Goal: Transaction & Acquisition: Obtain resource

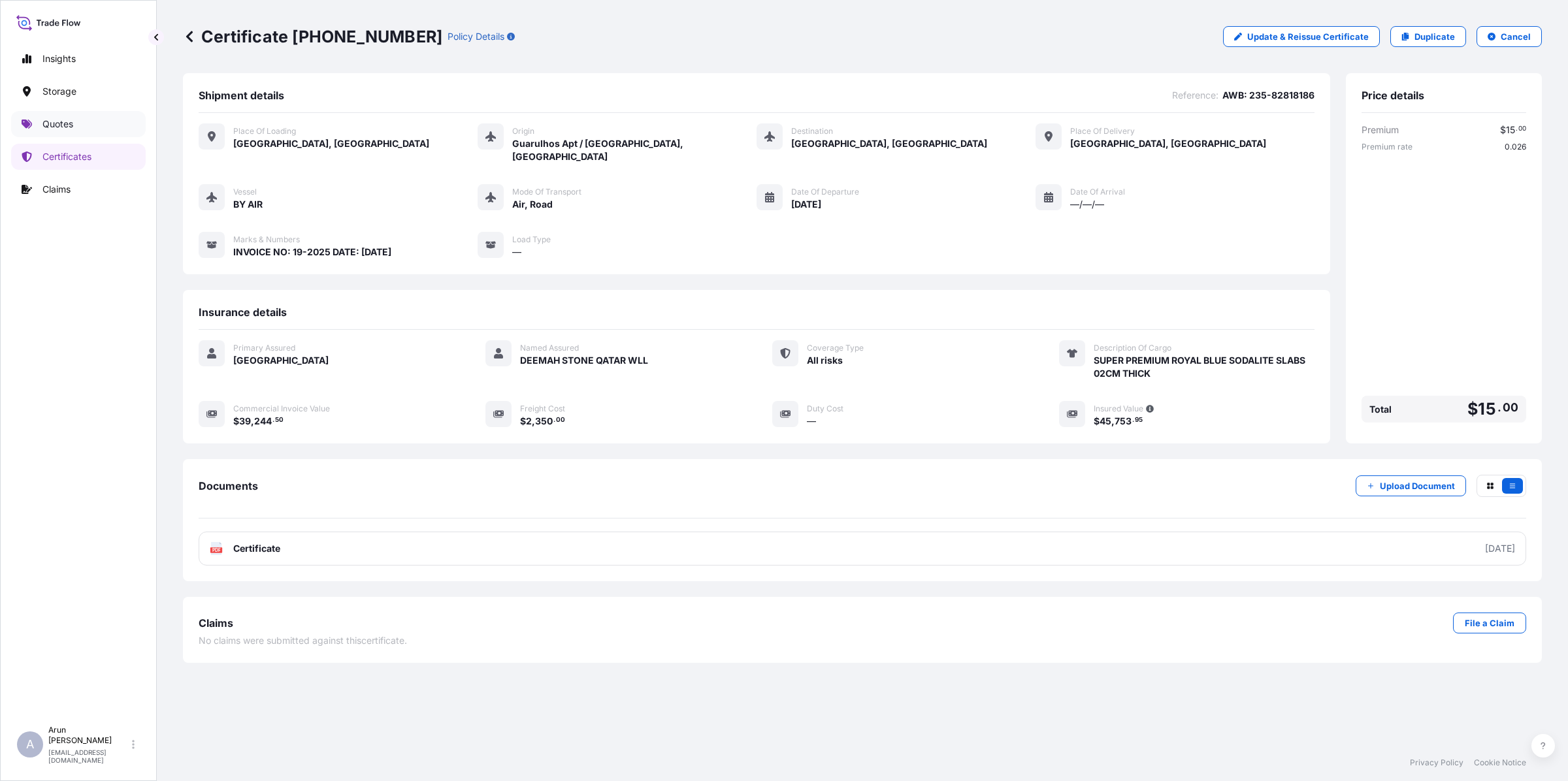
click at [61, 124] on p "Quotes" at bounding box center [57, 124] width 31 height 13
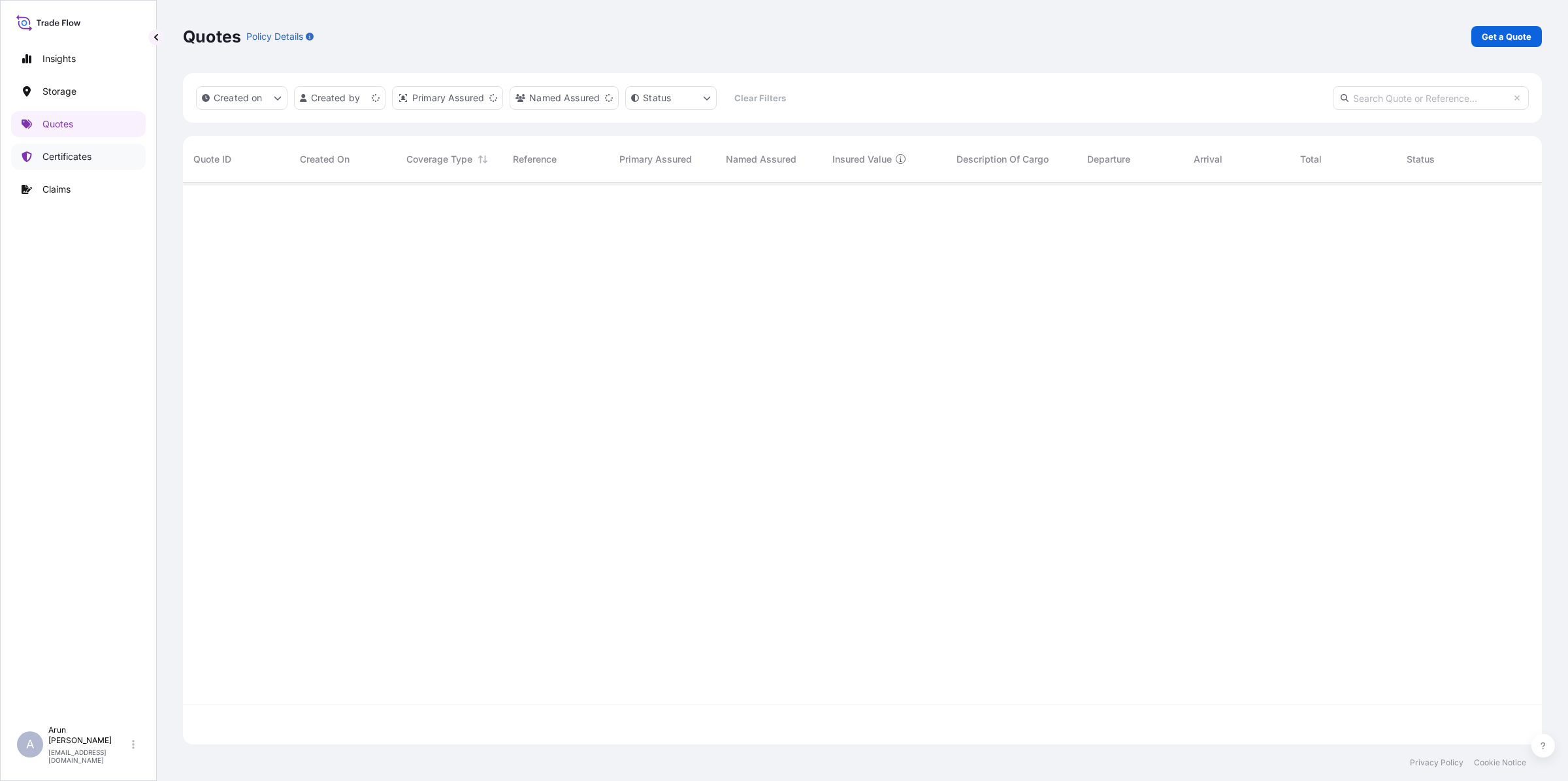
scroll to position [556, 1346]
click at [55, 160] on p "Certificates" at bounding box center [67, 157] width 49 height 13
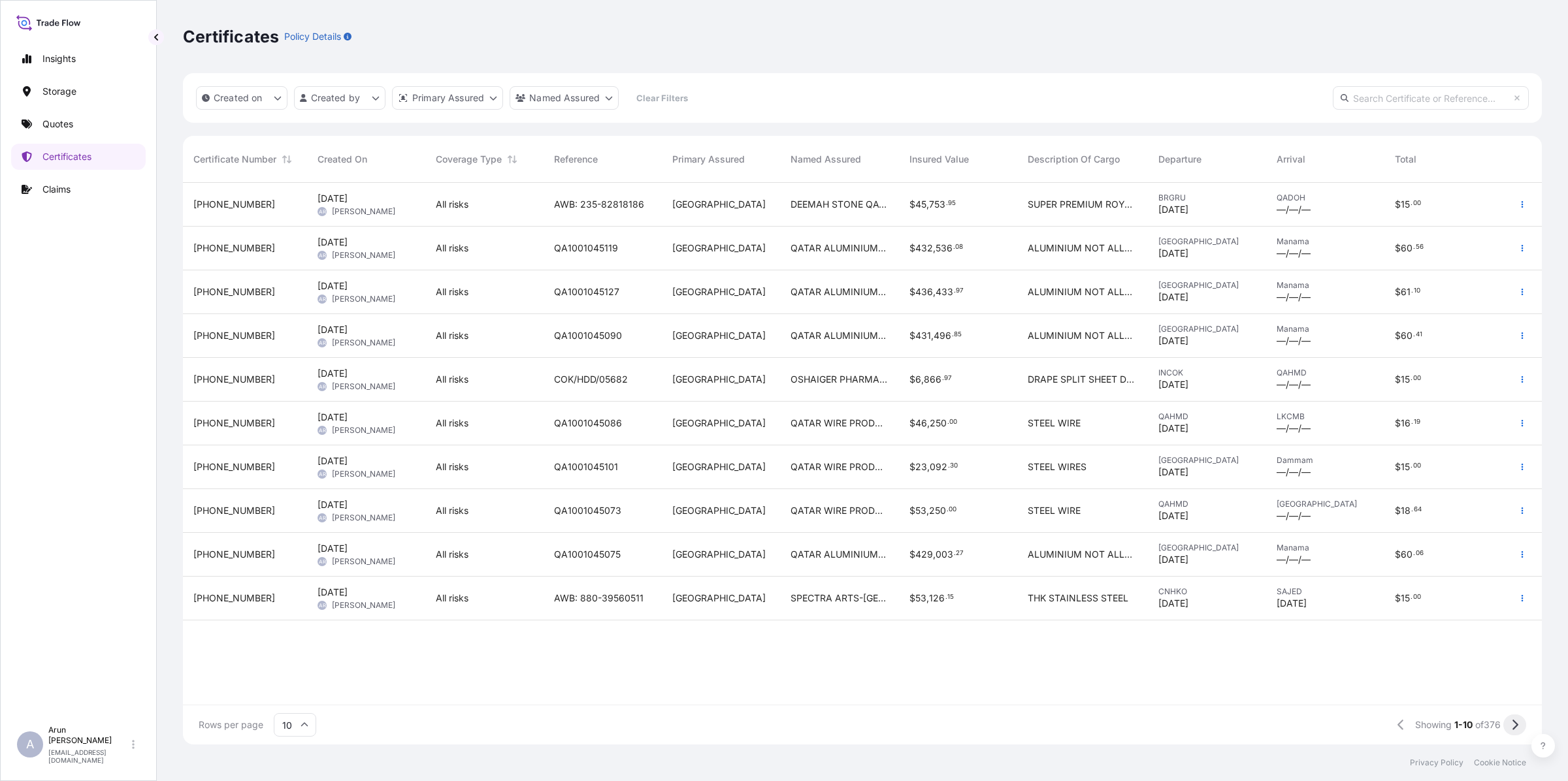
click at [1520, 724] on button at bounding box center [1514, 725] width 23 height 21
click at [1513, 726] on icon at bounding box center [1514, 724] width 7 height 11
click at [62, 90] on p "Storage" at bounding box center [59, 91] width 34 height 13
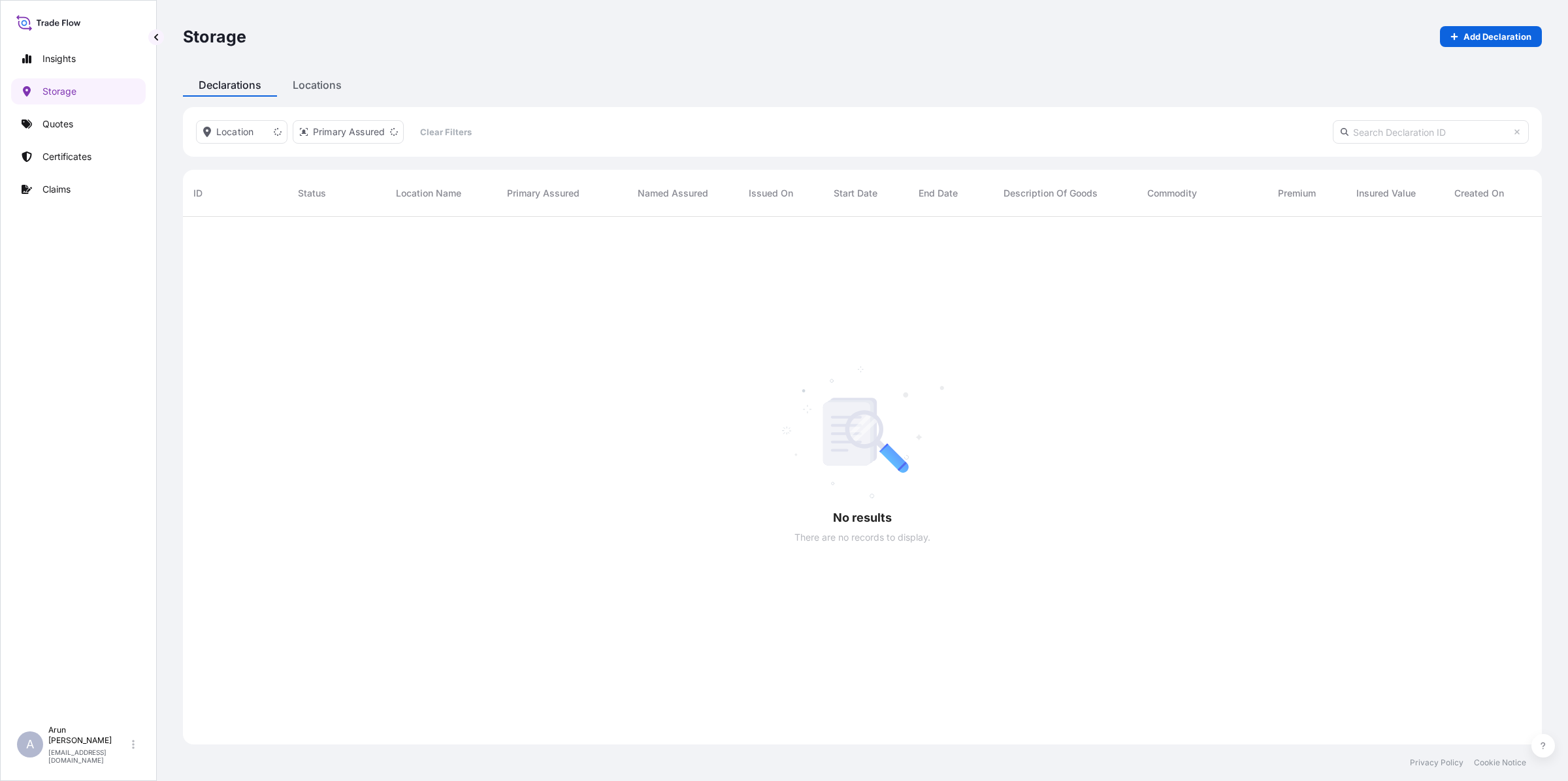
scroll to position [563, 1346]
click at [60, 188] on p "Claims" at bounding box center [56, 189] width 28 height 13
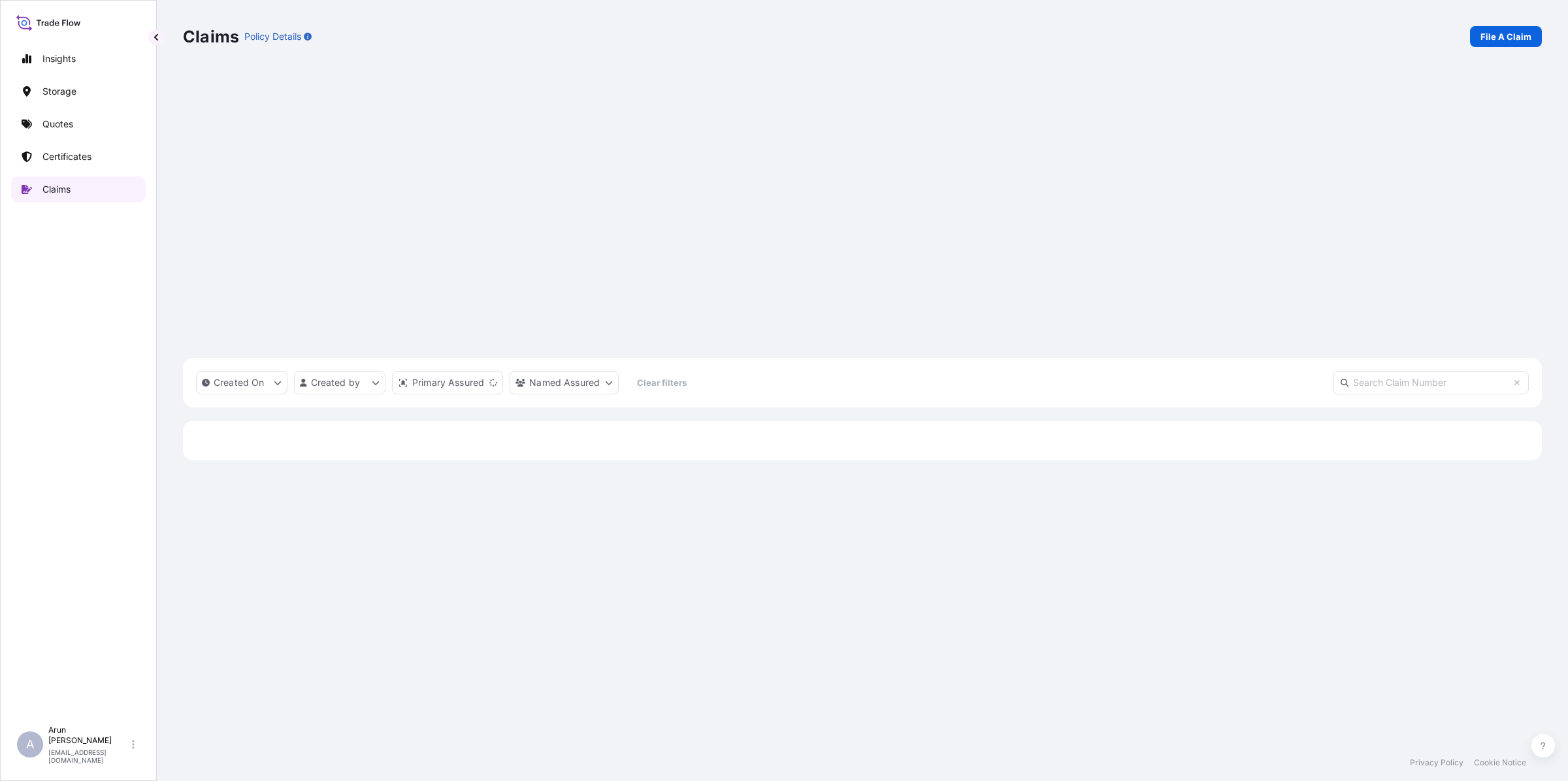
scroll to position [556, 1346]
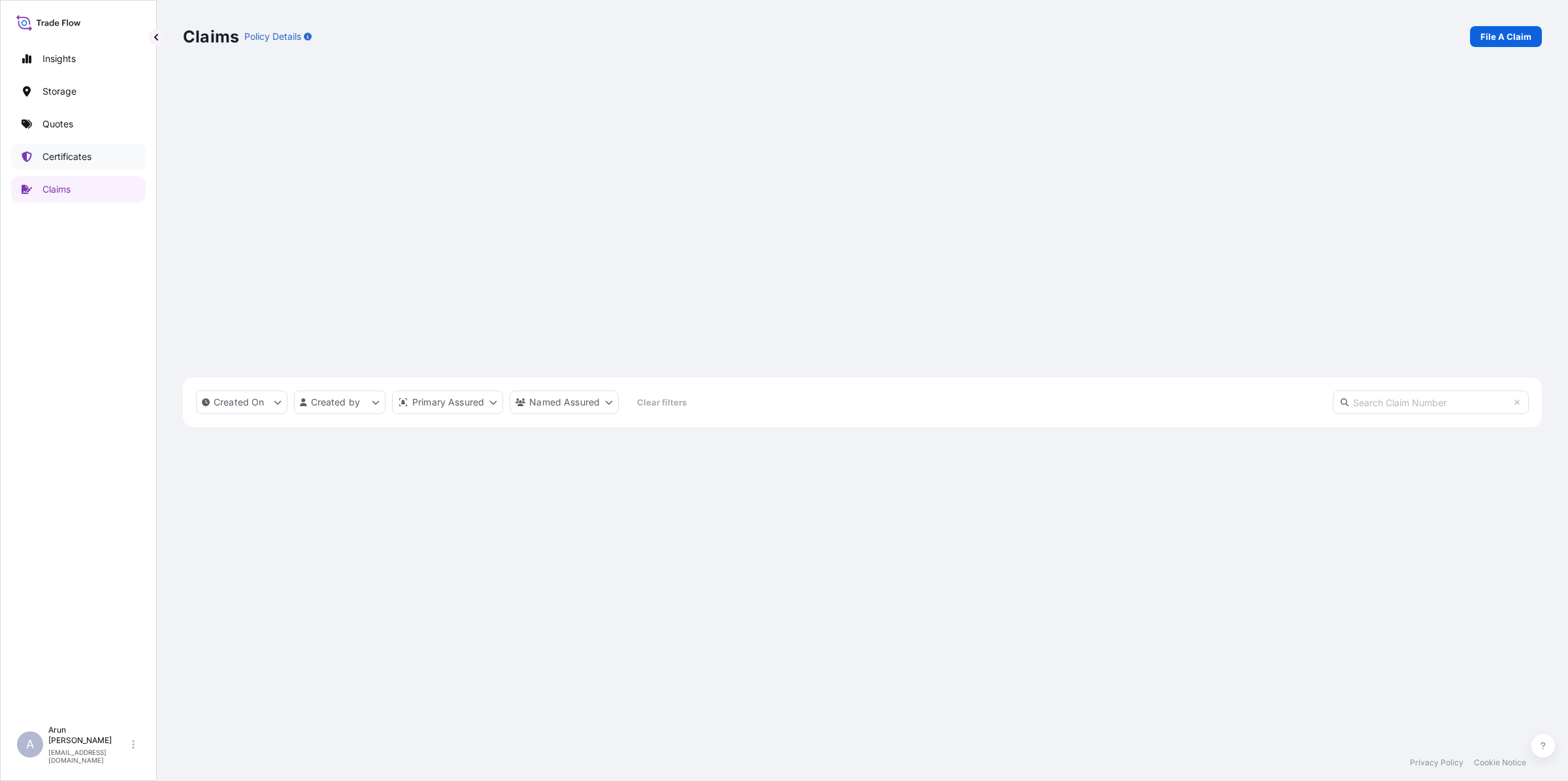
click at [78, 150] on p "Certificates" at bounding box center [67, 157] width 49 height 13
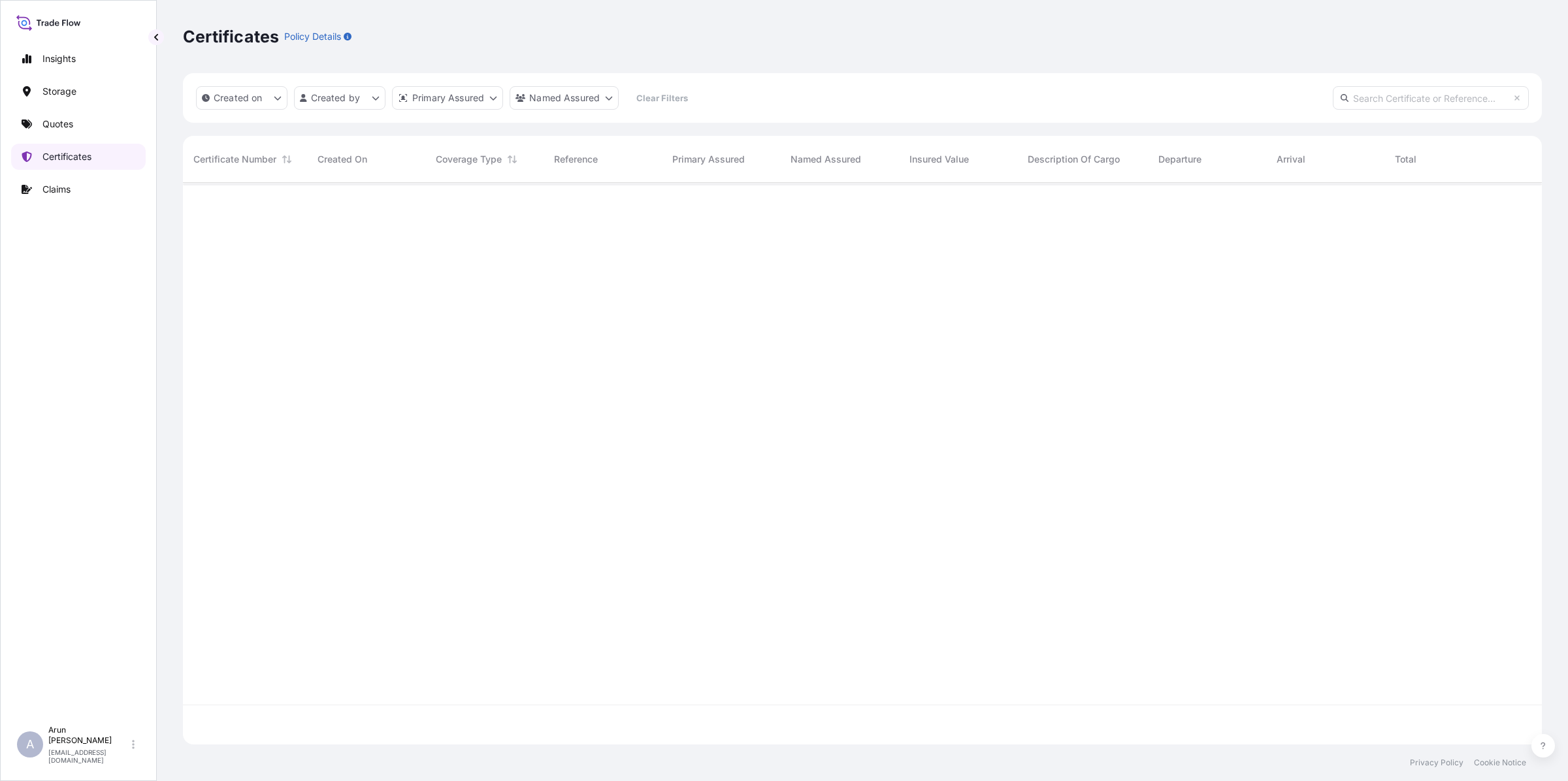
scroll to position [556, 1346]
click at [49, 125] on p "Quotes" at bounding box center [57, 124] width 31 height 13
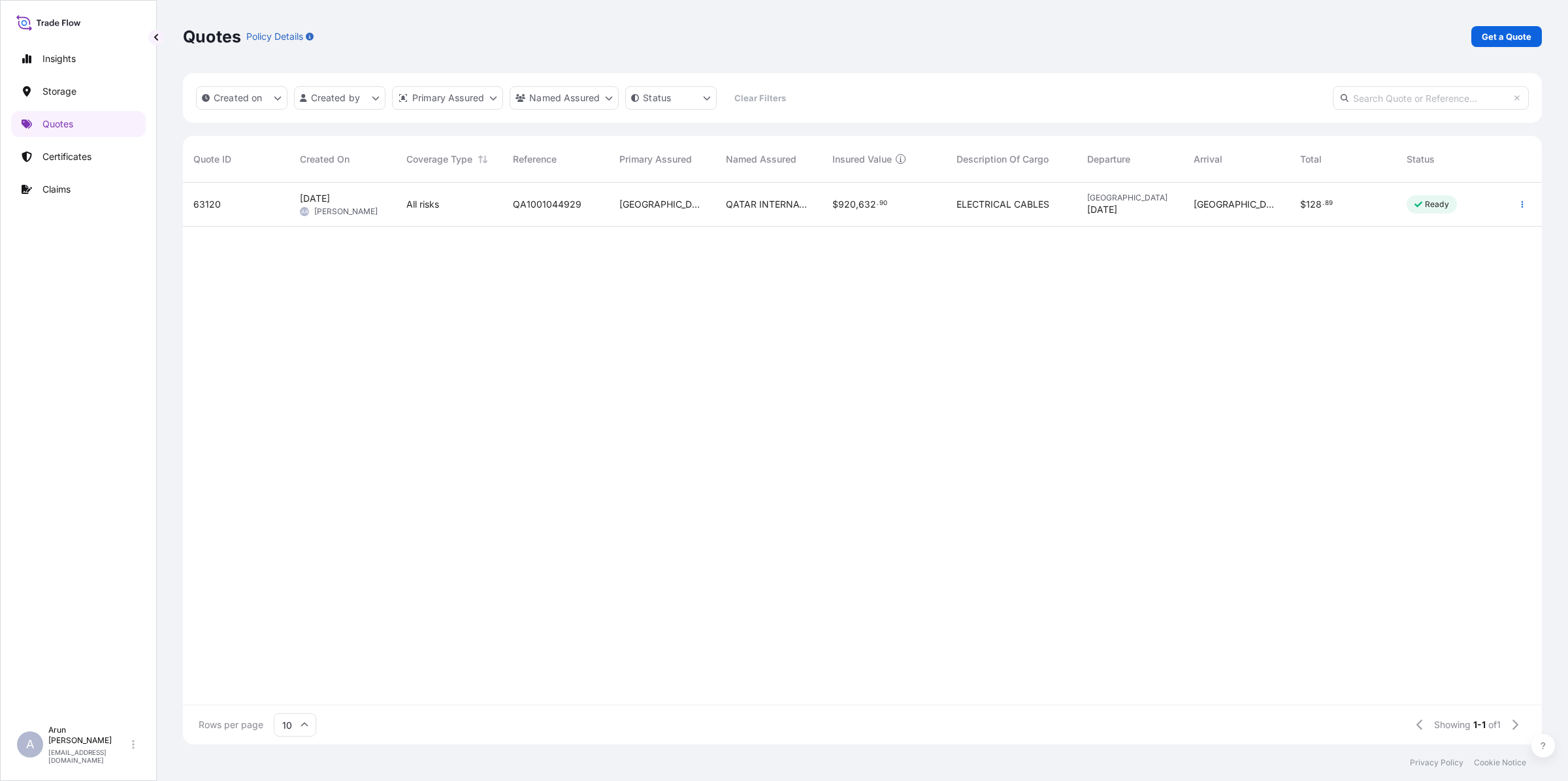
click at [1501, 37] on p "Get a Quote" at bounding box center [1506, 36] width 49 height 13
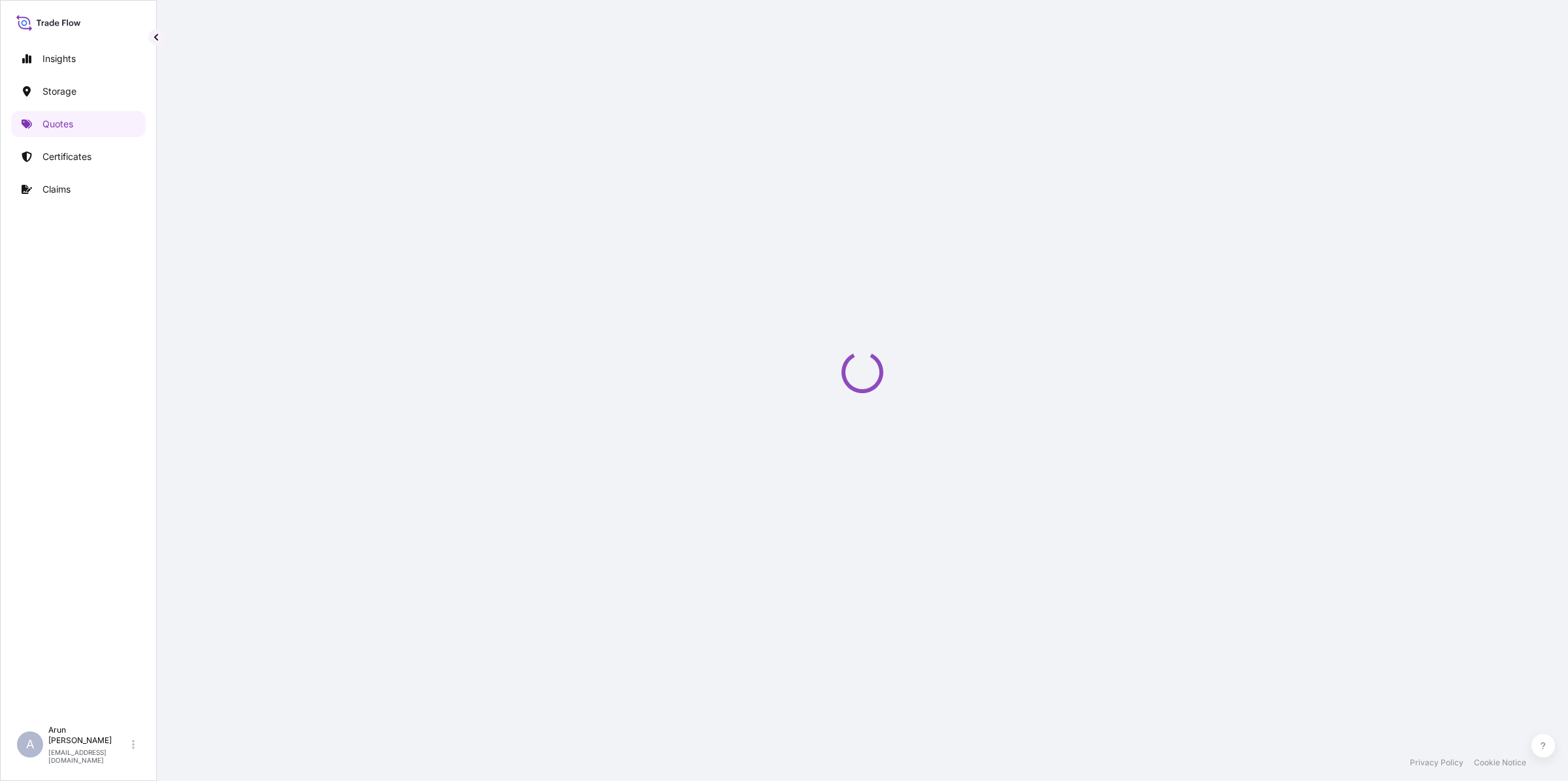
select select "Road / [GEOGRAPHIC_DATA]"
select select "Water"
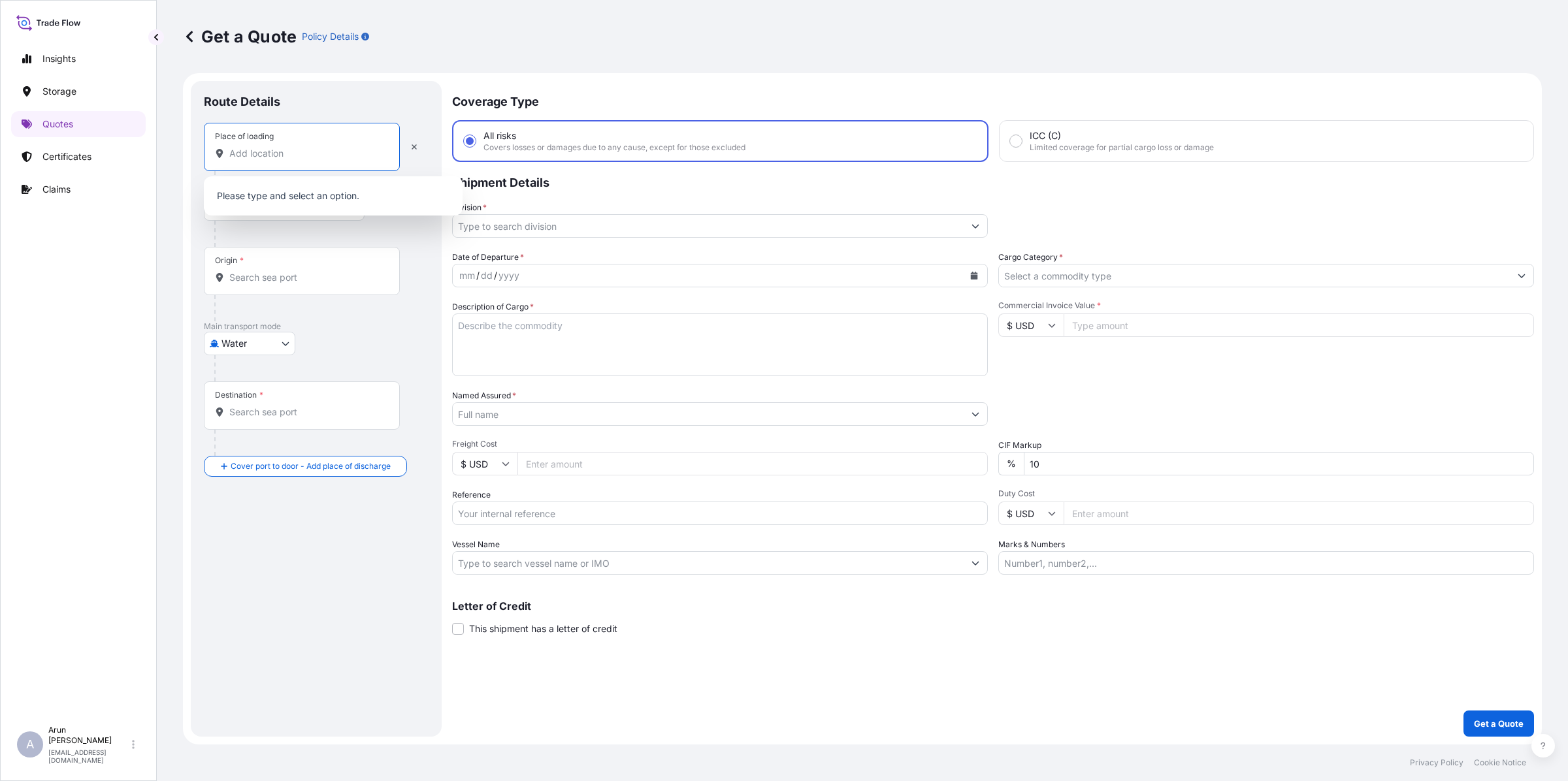
click at [300, 149] on input "Place of loading" at bounding box center [306, 153] width 154 height 13
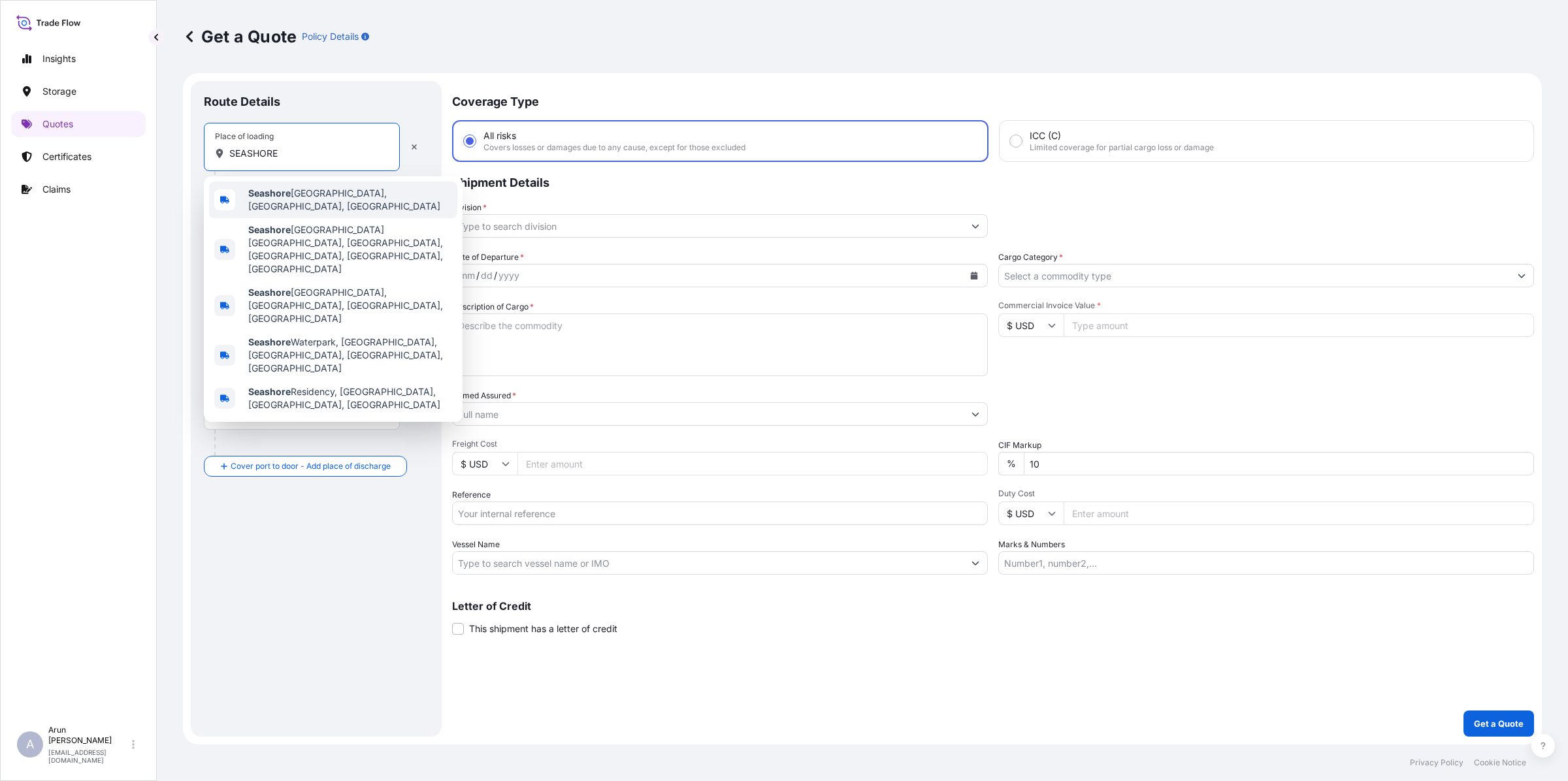
drag, startPoint x: 321, startPoint y: 149, endPoint x: 371, endPoint y: 40, distance: 119.9
click at [194, 149] on div "Route Details Place of loading SEASHORE Road / Inland Road / Inland Origin * Ma…" at bounding box center [316, 408] width 251 height 655
paste input "[GEOGRAPHIC_DATA]"
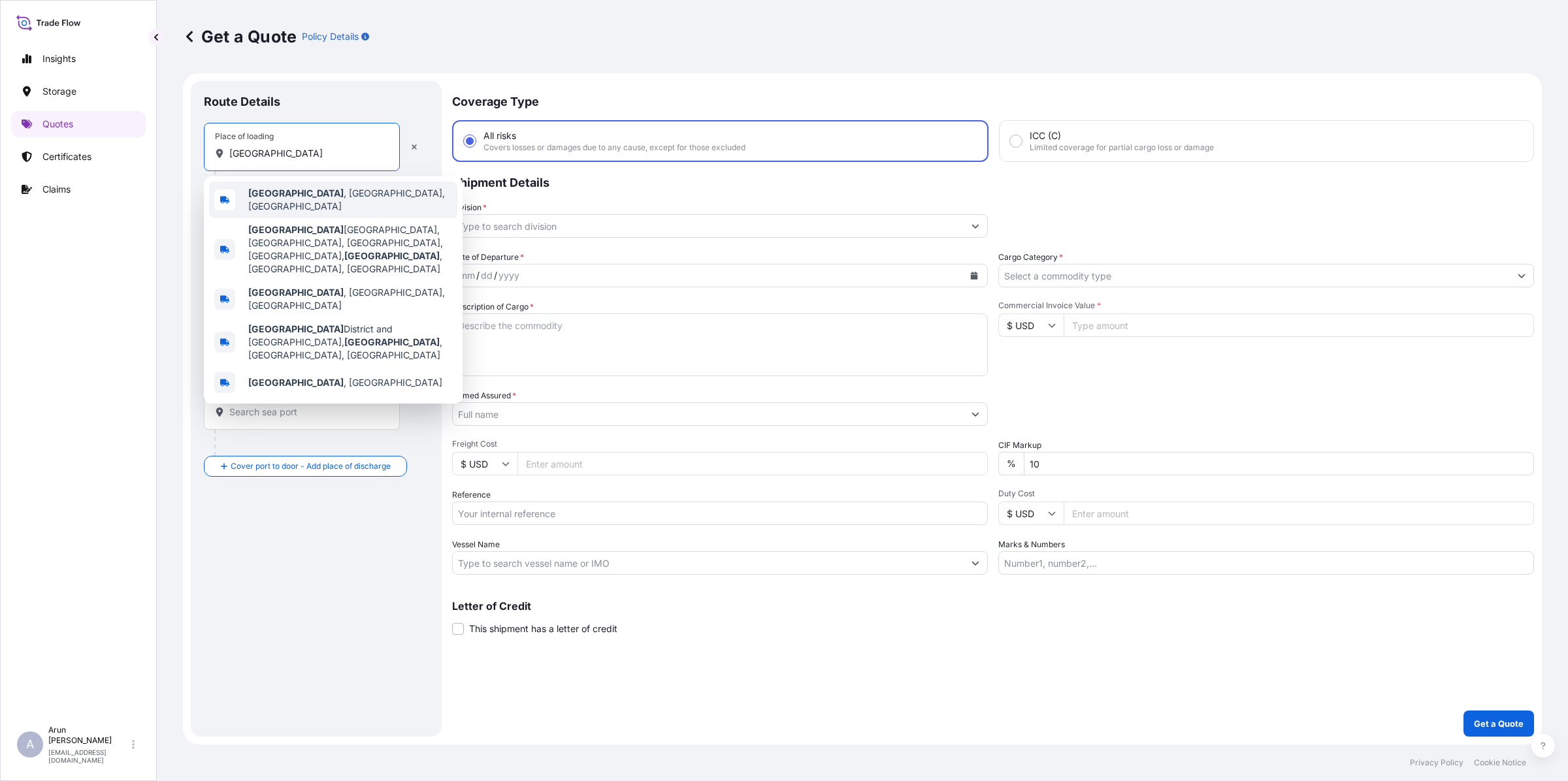
click at [301, 201] on span "[GEOGRAPHIC_DATA] , [GEOGRAPHIC_DATA], [GEOGRAPHIC_DATA]" at bounding box center [350, 200] width 204 height 26
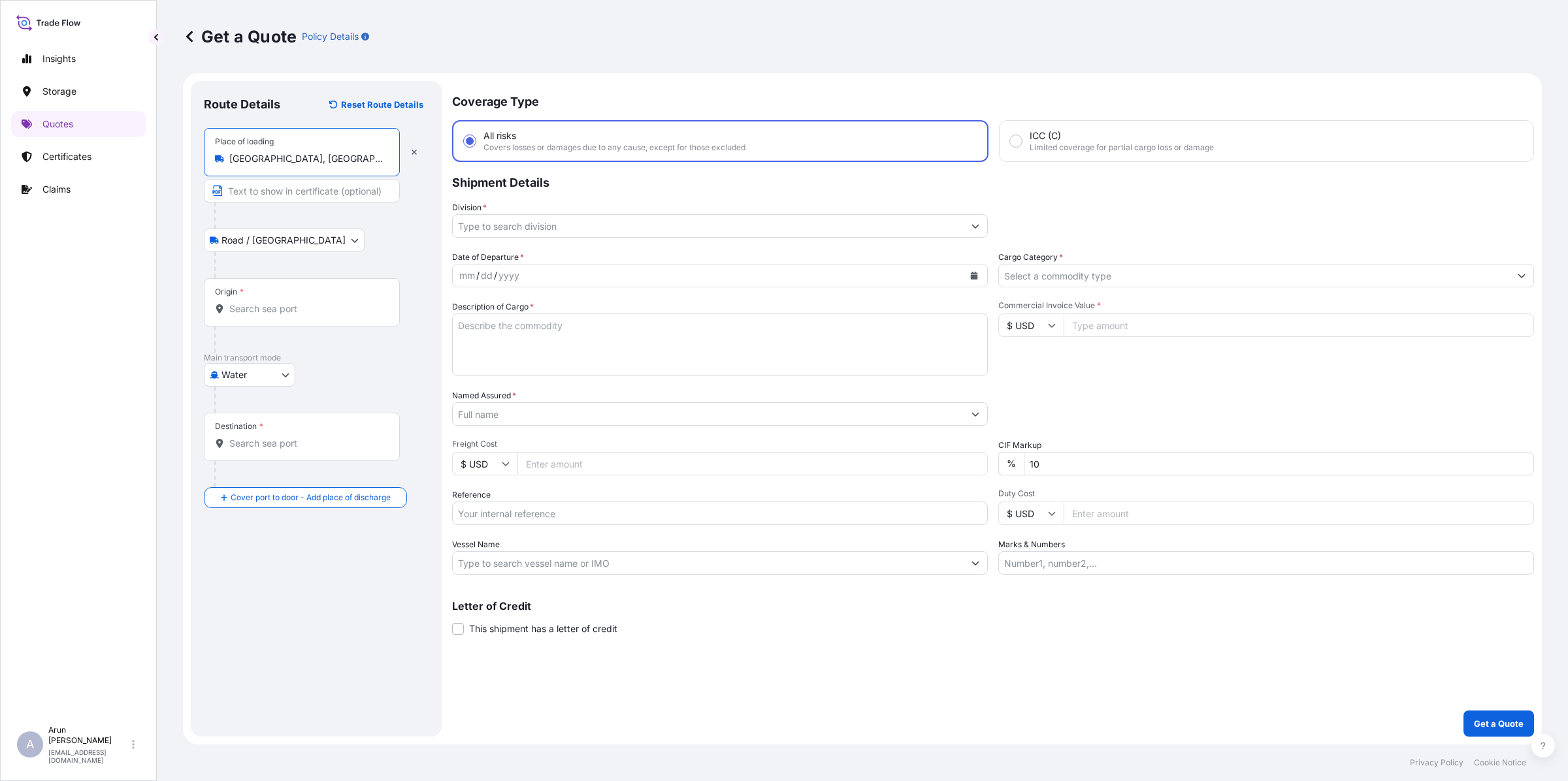
type input "[GEOGRAPHIC_DATA], [GEOGRAPHIC_DATA], [GEOGRAPHIC_DATA]"
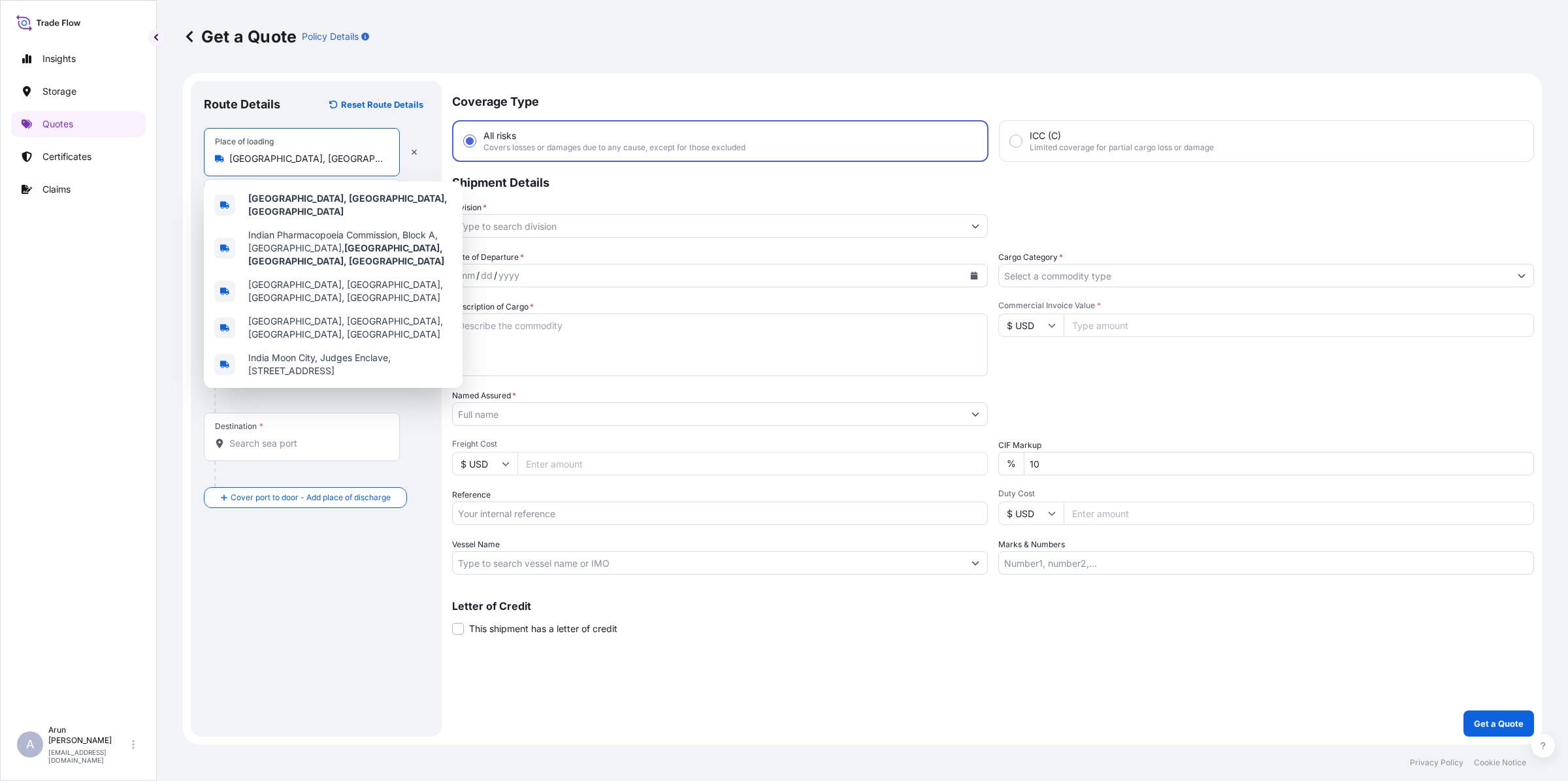
click at [343, 423] on div "Destination *" at bounding box center [302, 436] width 196 height 48
click at [343, 437] on input "Destination *" at bounding box center [306, 443] width 154 height 13
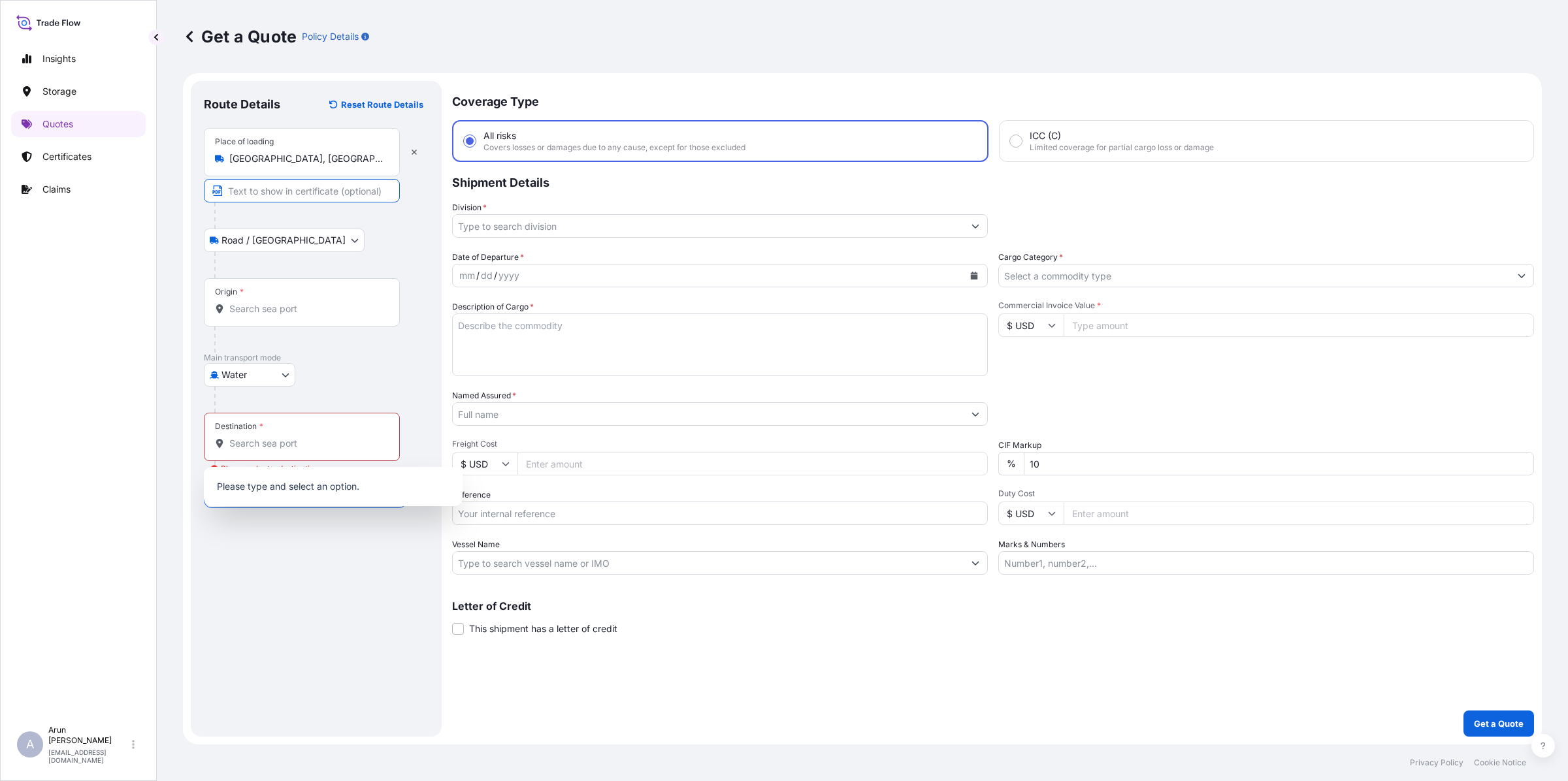
click at [289, 191] on input "Text to appear on certificate" at bounding box center [302, 190] width 196 height 24
paste input "[PERSON_NAME] ROLLMILL PVT. LTD"
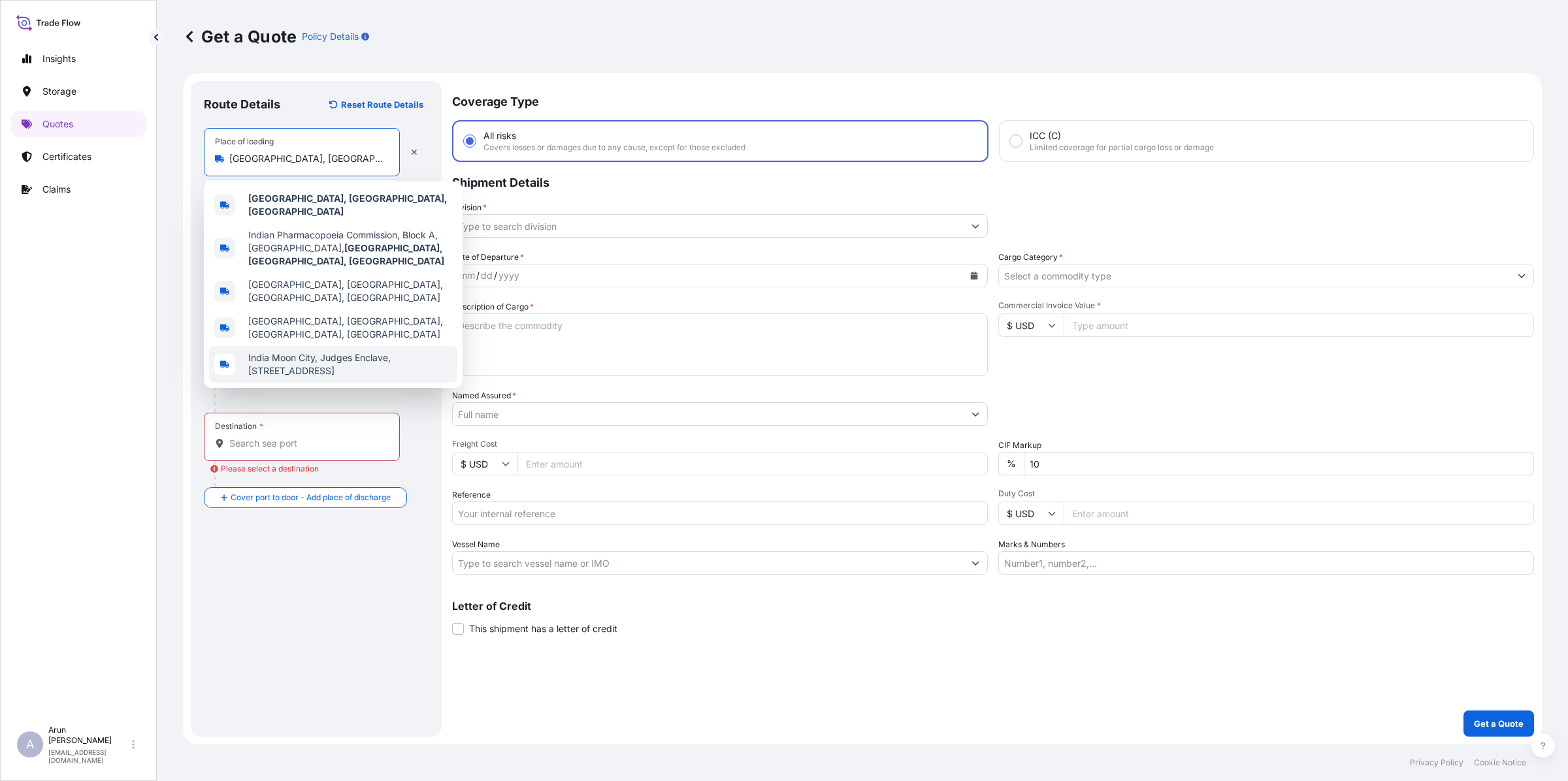
drag, startPoint x: 275, startPoint y: 161, endPoint x: 207, endPoint y: 158, distance: 68.1
click at [207, 158] on div "Place of loading [GEOGRAPHIC_DATA], [GEOGRAPHIC_DATA], [GEOGRAPHIC_DATA]" at bounding box center [302, 152] width 196 height 48
click at [371, 149] on div "Place of loading [GEOGRAPHIC_DATA], [GEOGRAPHIC_DATA], [GEOGRAPHIC_DATA]" at bounding box center [302, 152] width 196 height 48
click at [371, 152] on input "[GEOGRAPHIC_DATA], [GEOGRAPHIC_DATA], [GEOGRAPHIC_DATA]" at bounding box center [306, 158] width 154 height 13
click at [135, 395] on div "Insights Storage Quotes Certificates Claims" at bounding box center [78, 376] width 135 height 685
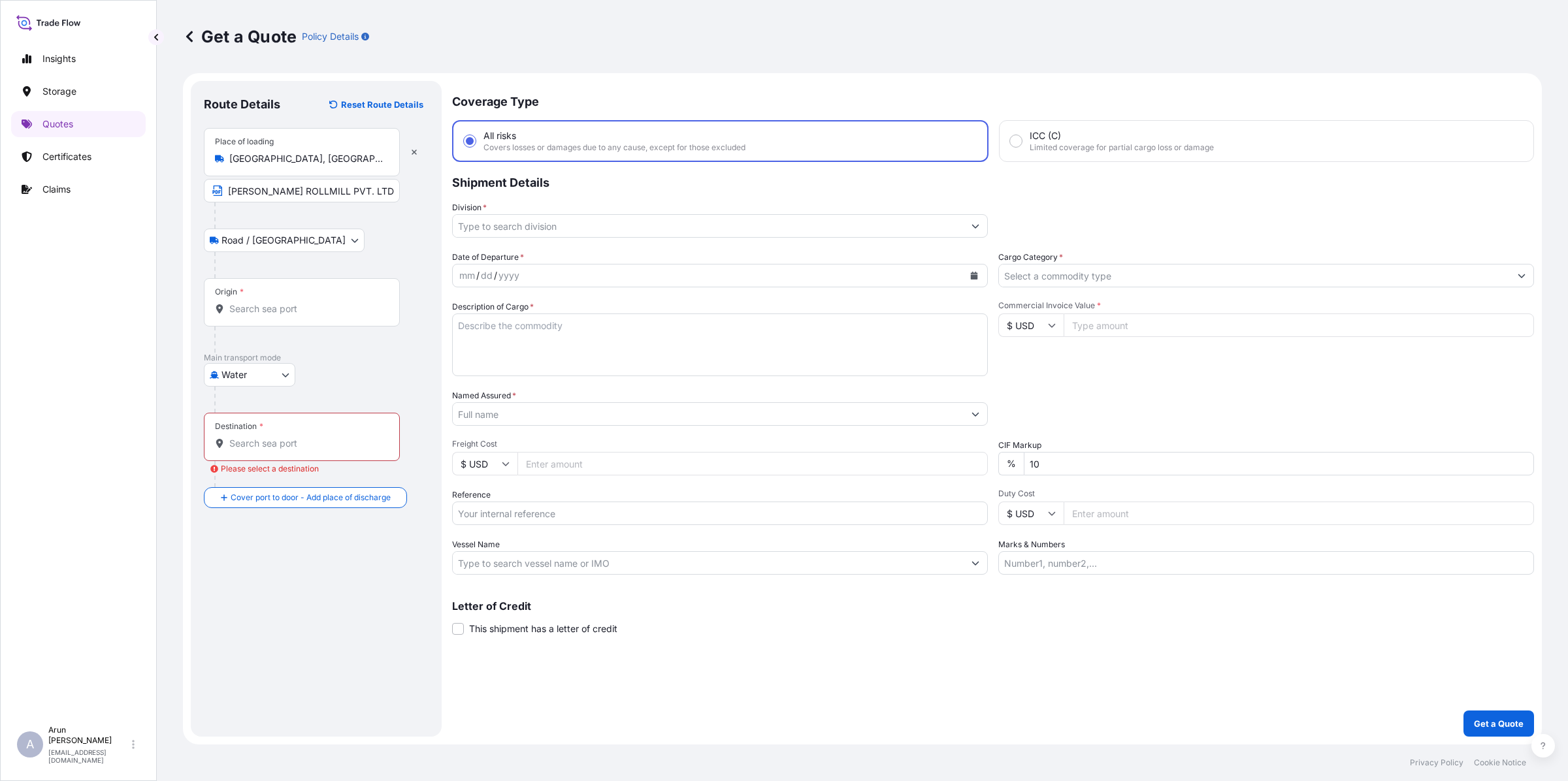
click at [373, 196] on input "[PERSON_NAME] ROLLMILL PVT. LTD" at bounding box center [302, 190] width 196 height 24
paste input "[GEOGRAPHIC_DATA]"
type input "[PERSON_NAME] ROLLMILL PVT. LTD, [GEOGRAPHIC_DATA] , [GEOGRAPHIC_DATA]"
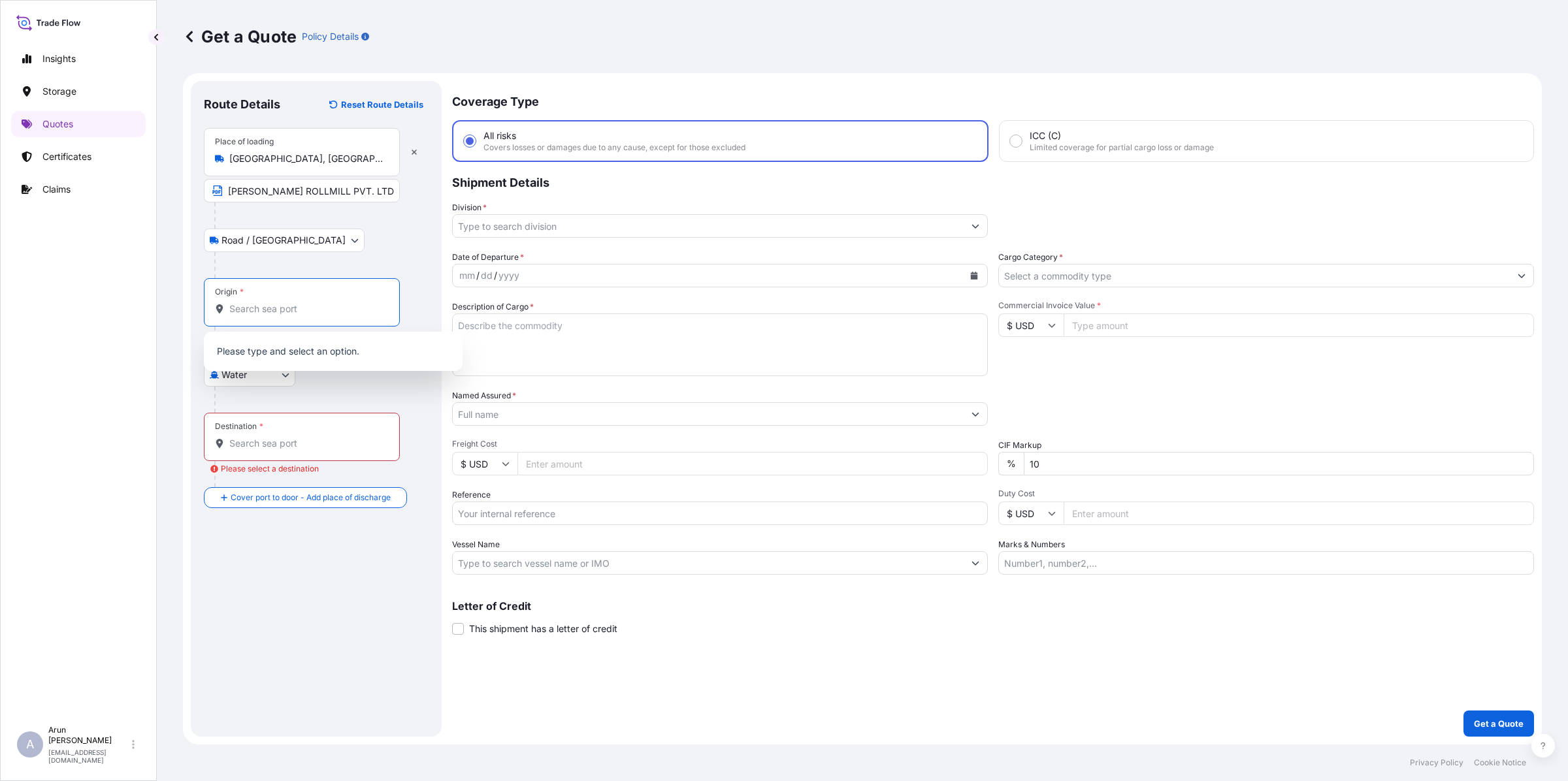
click at [320, 310] on input "Origin *" at bounding box center [306, 309] width 154 height 13
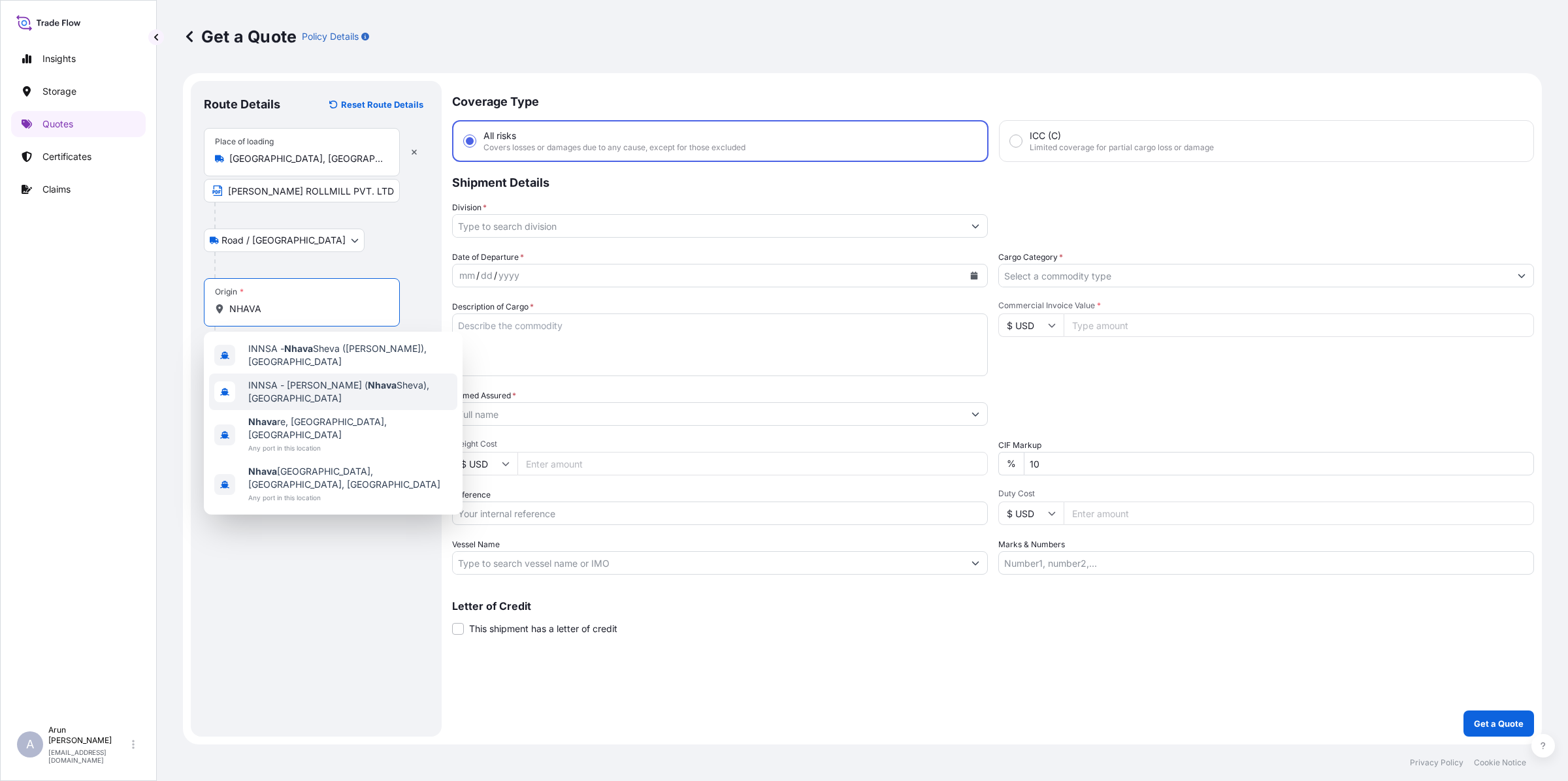
click at [325, 385] on span "INNSA - [PERSON_NAME] ( [PERSON_NAME]), [GEOGRAPHIC_DATA]" at bounding box center [350, 392] width 204 height 26
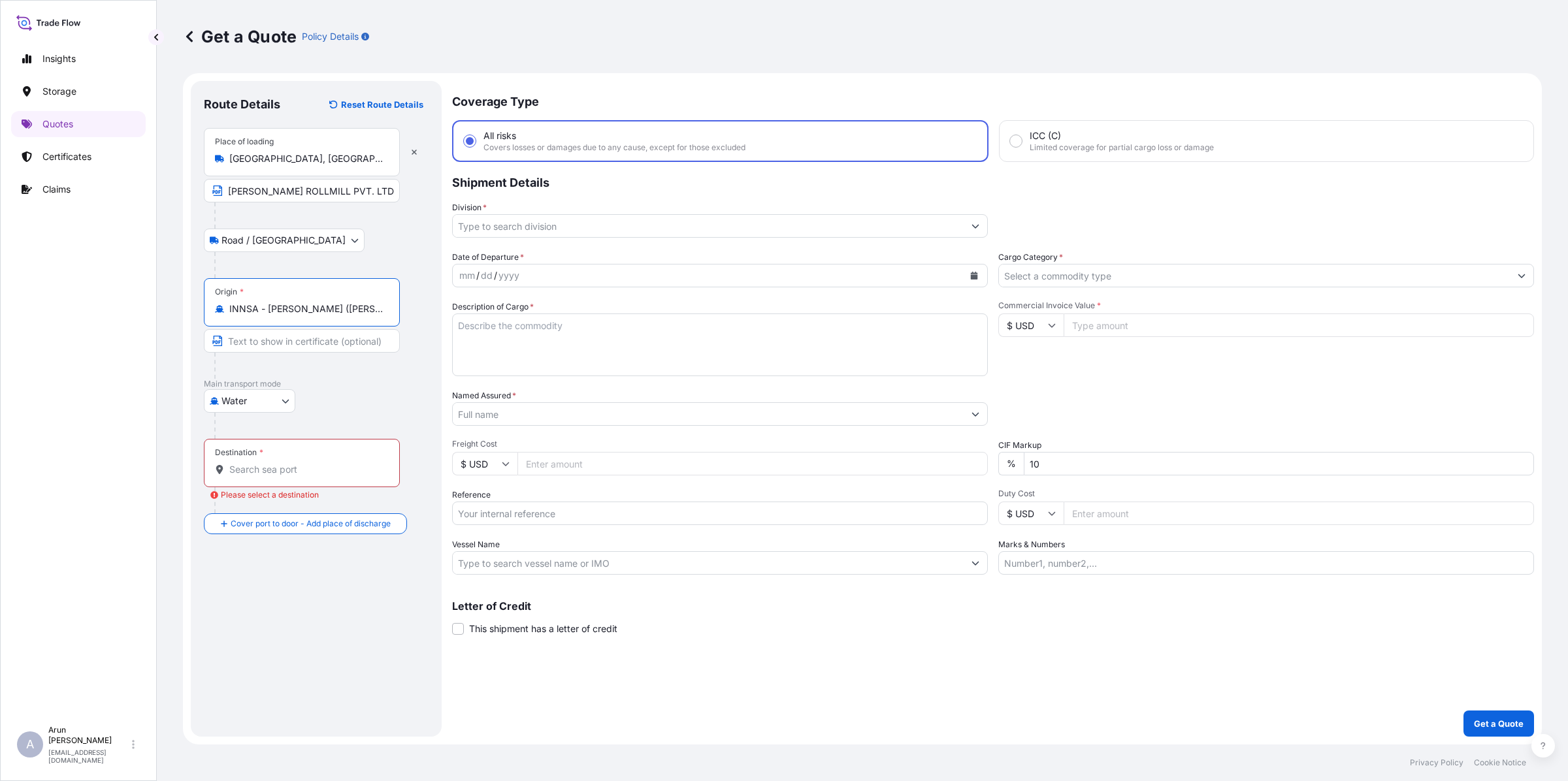
type input "INNSA - [PERSON_NAME] ([PERSON_NAME]), [GEOGRAPHIC_DATA]"
click at [284, 471] on input "Destination * Please select a destination" at bounding box center [306, 469] width 154 height 13
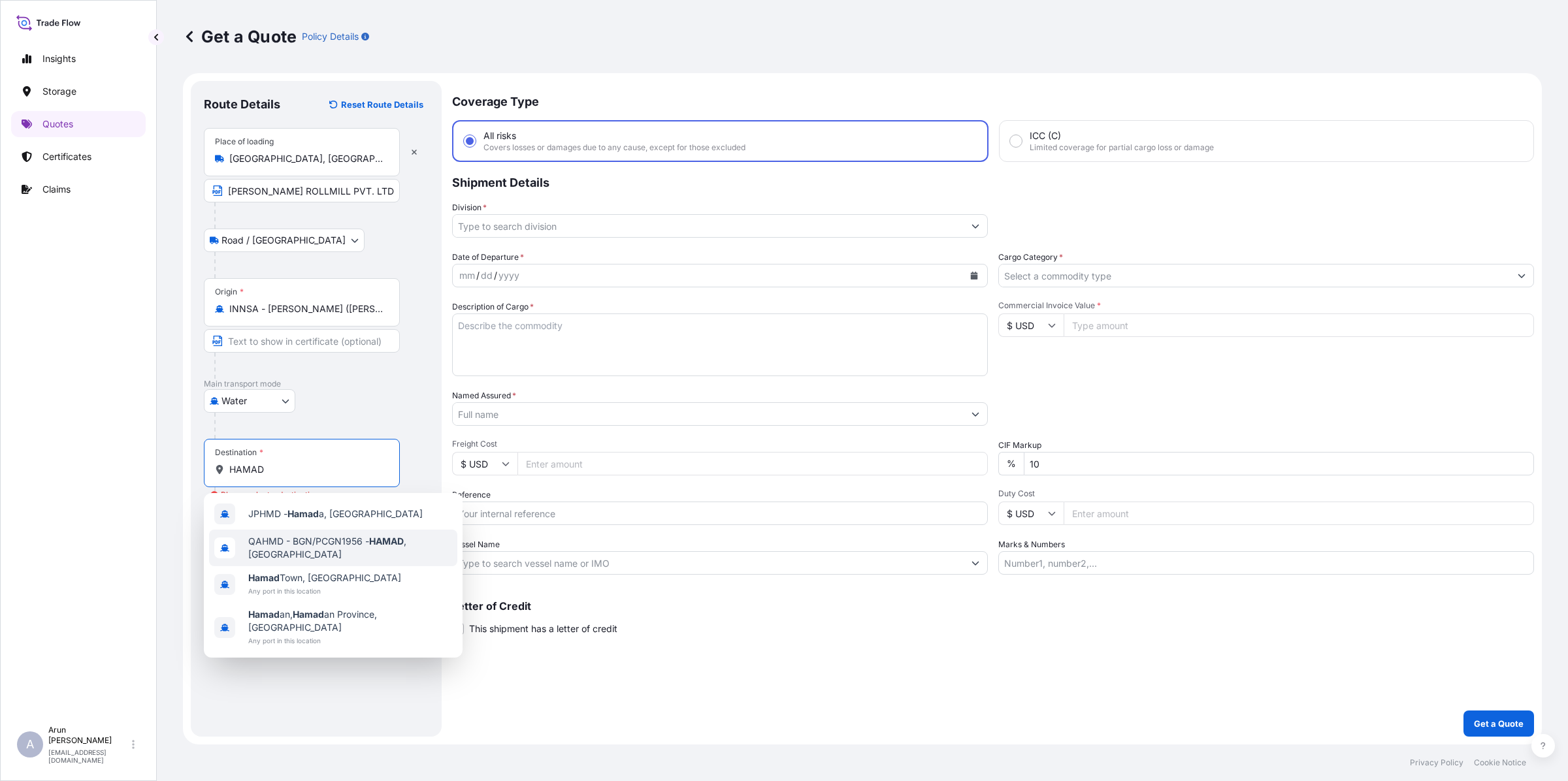
click at [298, 536] on div "QAHMD - BGN/PCGN1956 - HAMAD , [GEOGRAPHIC_DATA]" at bounding box center [333, 548] width 248 height 37
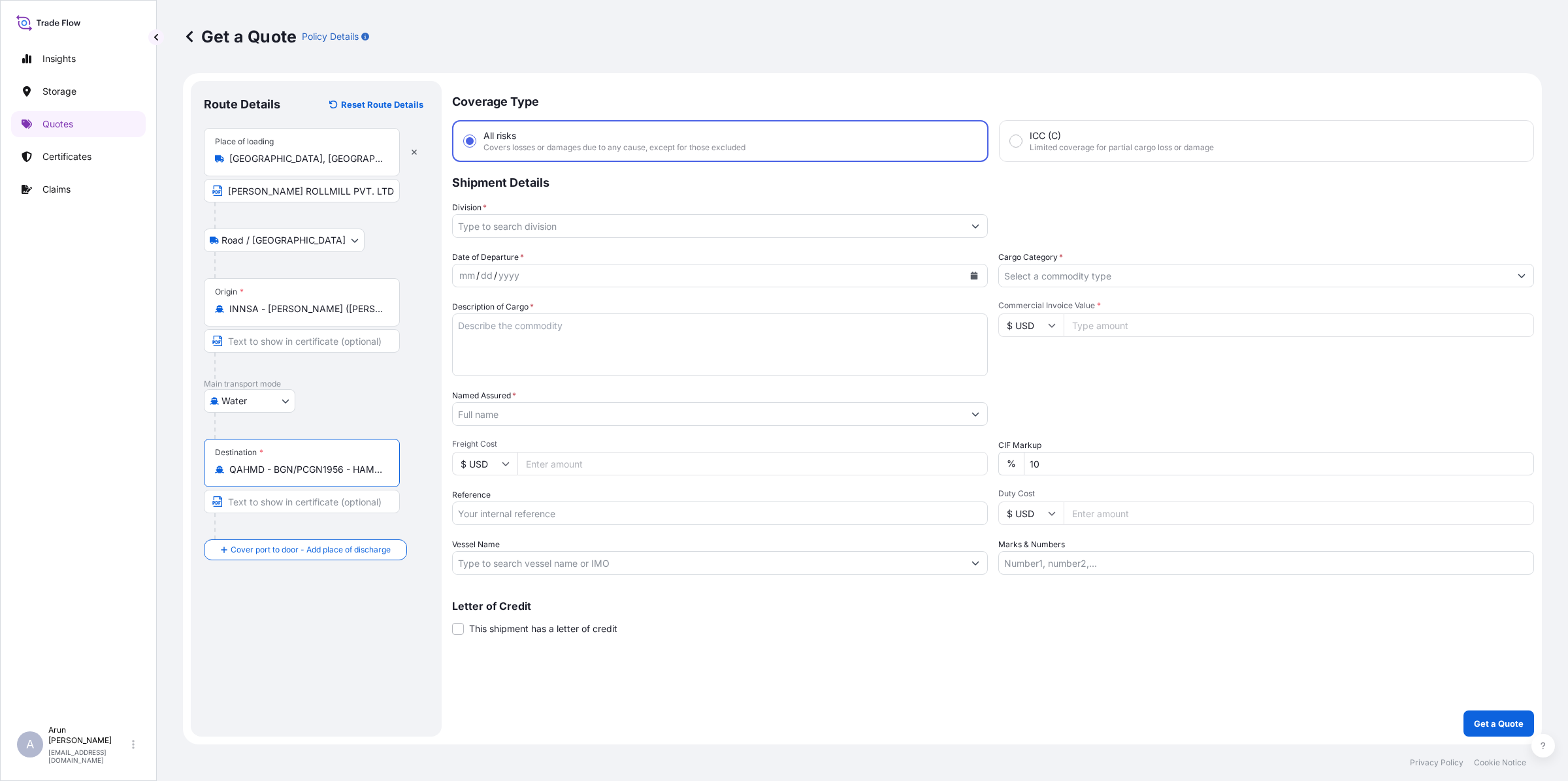
type input "QAHMD - BGN/PCGN1956 - HAMAD, [GEOGRAPHIC_DATA]"
click at [628, 278] on div "mm / dd / yyyy" at bounding box center [707, 275] width 511 height 24
click at [541, 216] on input "Division *" at bounding box center [707, 225] width 511 height 24
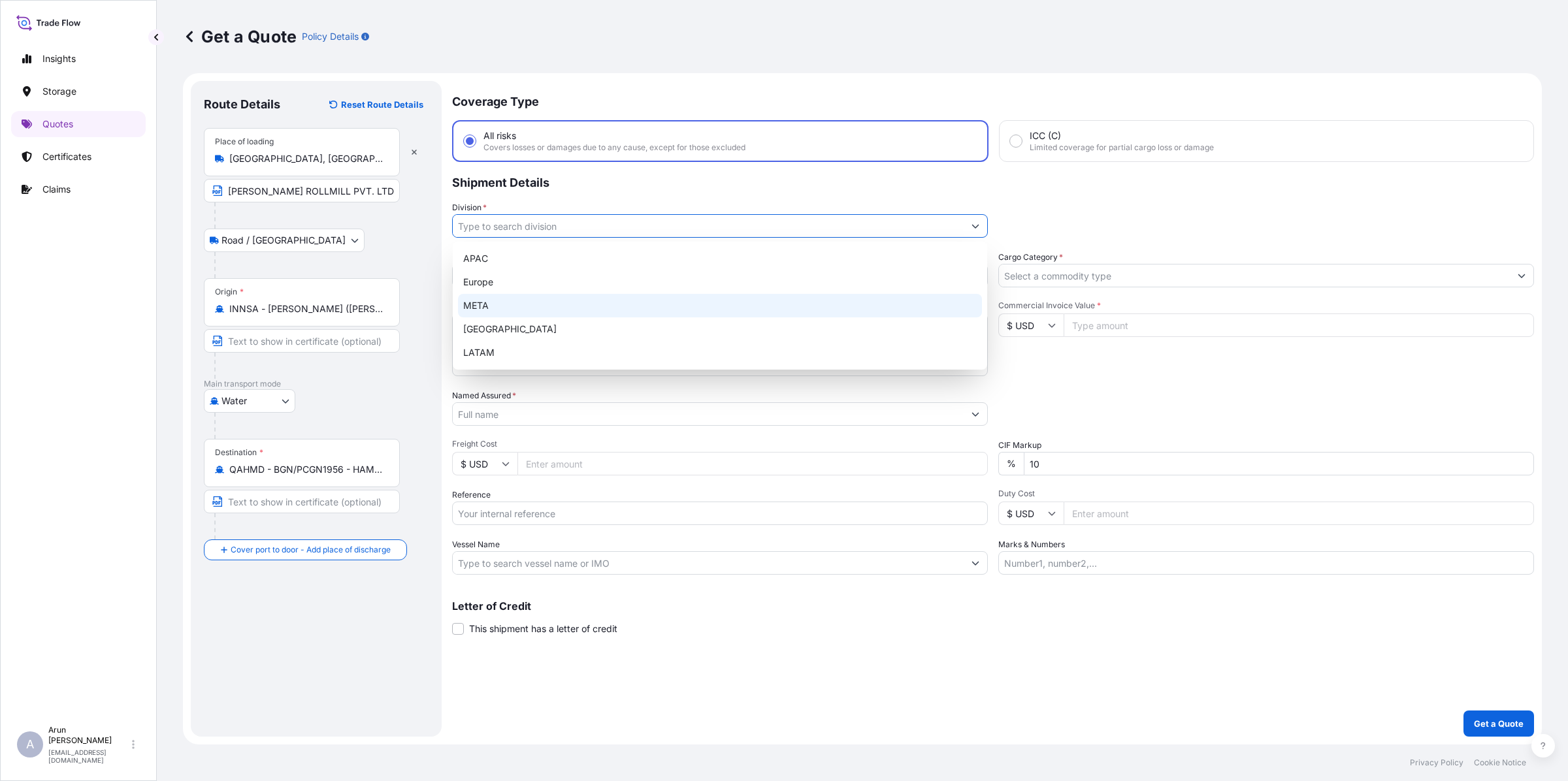
click at [467, 307] on div "META" at bounding box center [719, 305] width 524 height 24
type input "META"
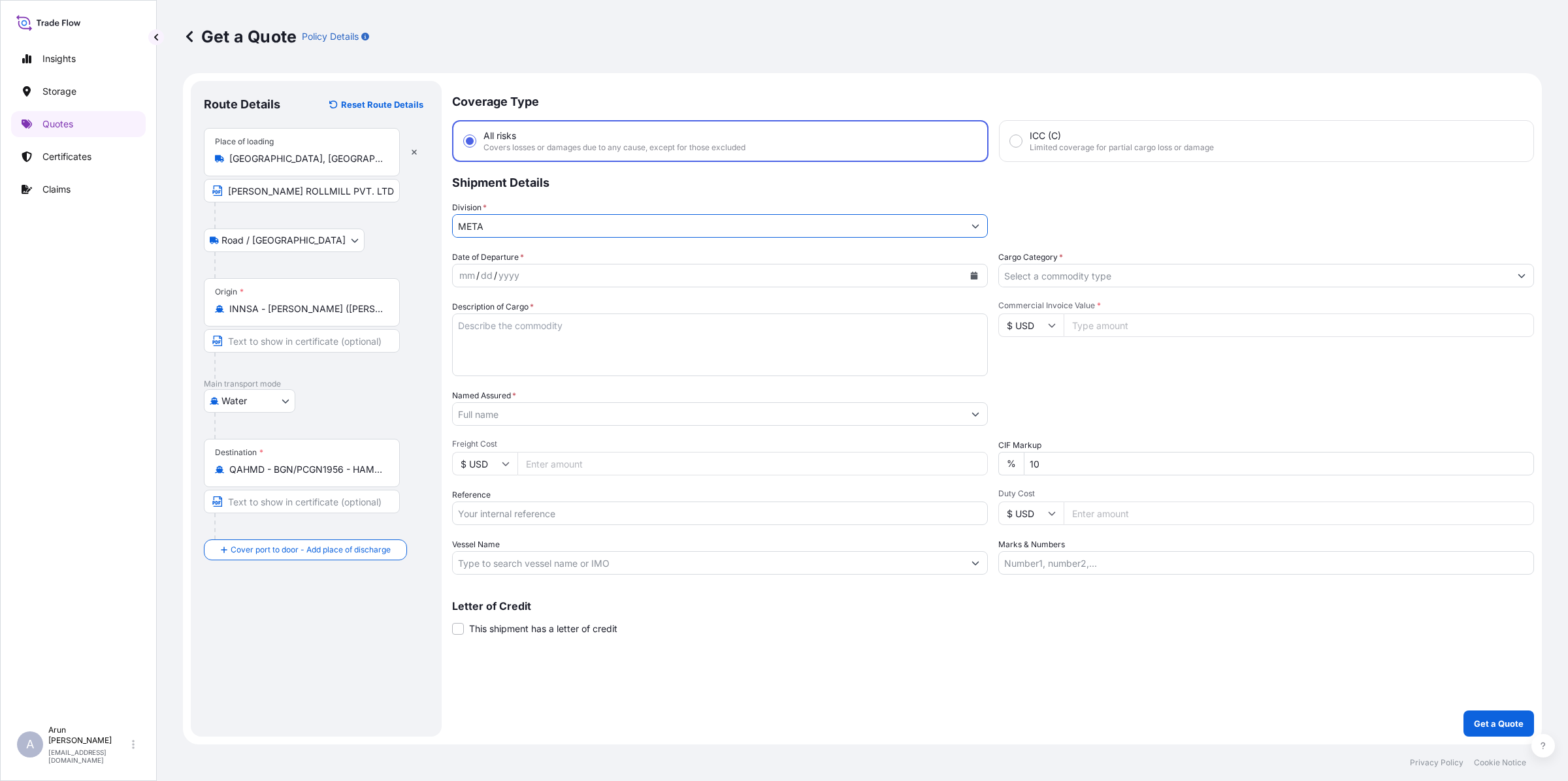
click at [1064, 270] on input "Cargo Category *" at bounding box center [1254, 275] width 511 height 24
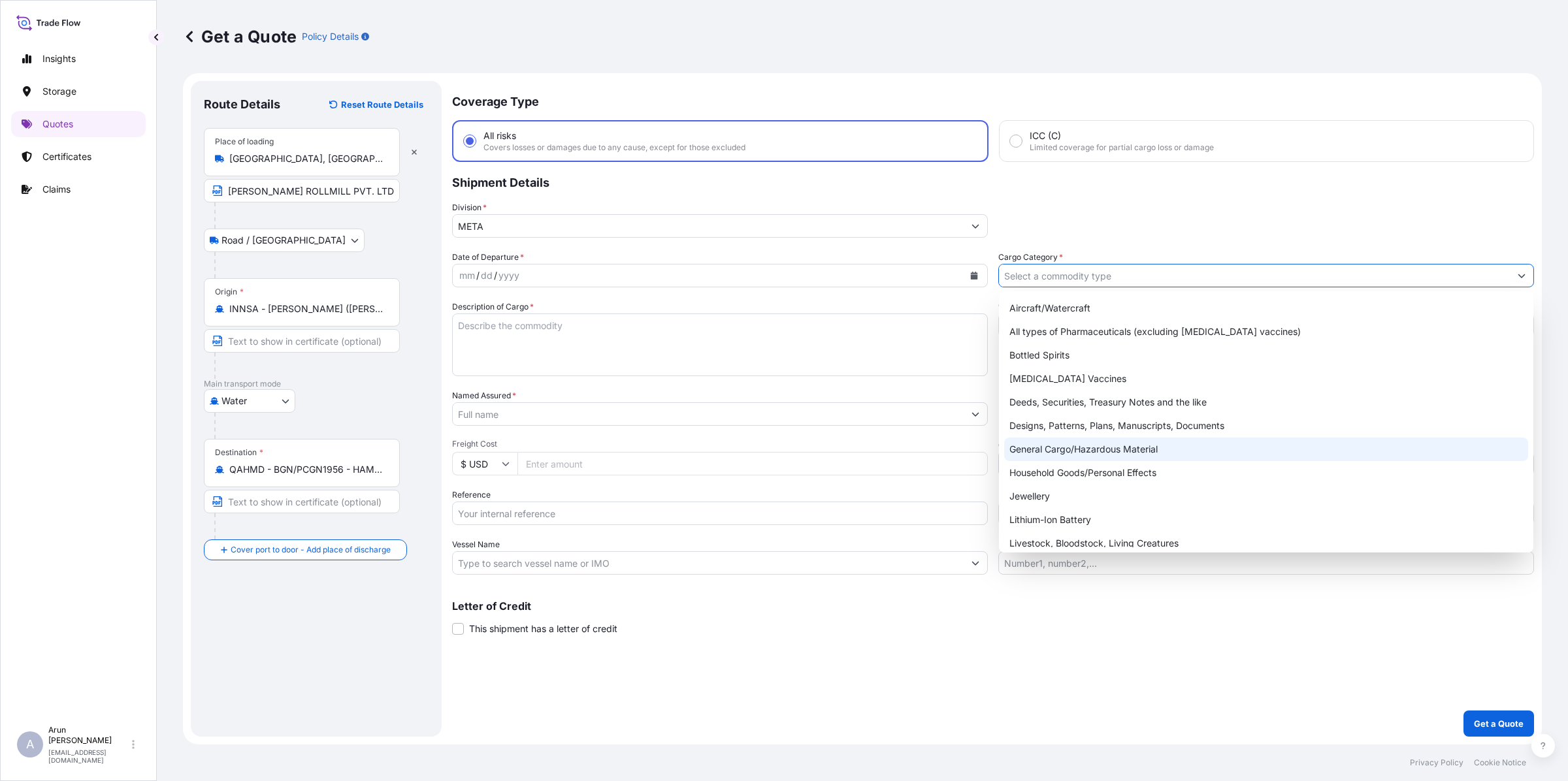
click at [1041, 452] on div "General Cargo/Hazardous Material" at bounding box center [1265, 449] width 524 height 24
type input "General Cargo/Hazardous Material"
click at [553, 463] on input "Freight Cost" at bounding box center [752, 463] width 470 height 24
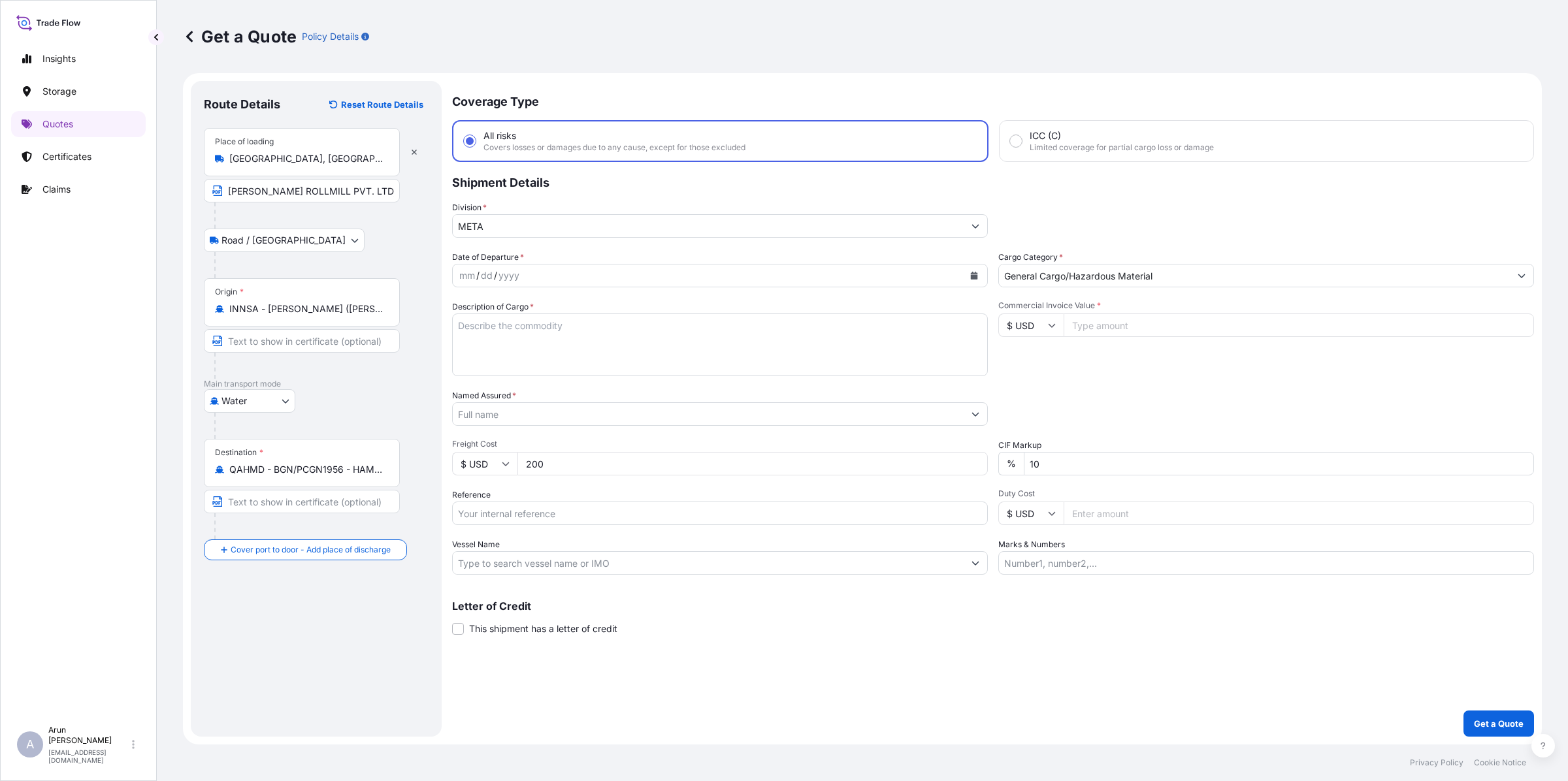
type input "200"
click at [1093, 324] on input "Commercial Invoice Value *" at bounding box center [1299, 325] width 470 height 24
type input "14970"
click at [576, 330] on textarea "Description of Cargo *" at bounding box center [720, 344] width 536 height 62
paste textarea "GEARED MOTOR WITH INTERNAL BRAKE FOR FORMNG CHAIN, 2HC1206-0405-A00002, 30KW, 1…"
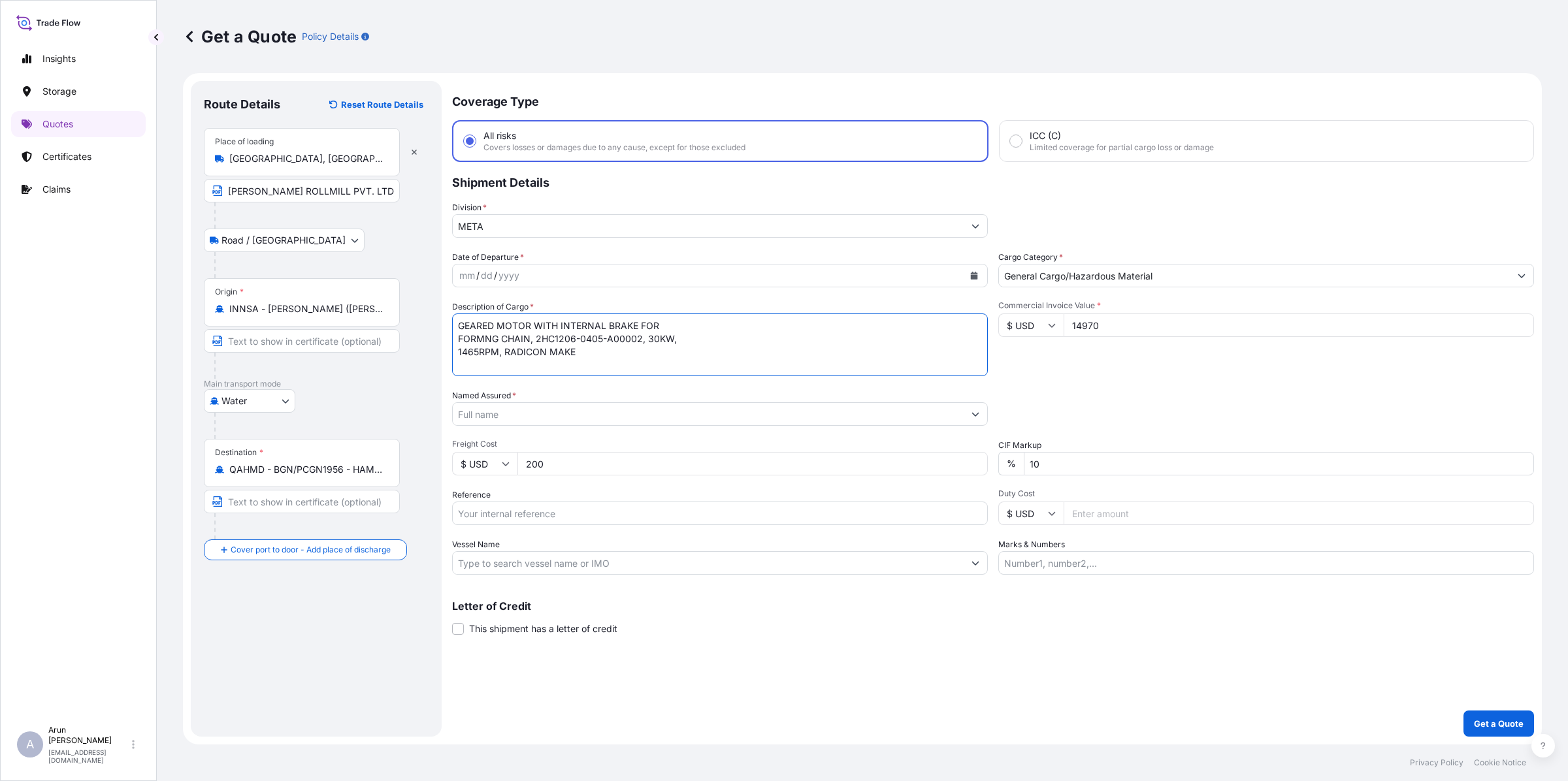
click at [455, 338] on textarea "GEARED MOTOR WITH INTERNAL BRAKE FOR FORMNG CHAIN, 2HC1206-0405-A00002, 30KW, 1…" at bounding box center [720, 344] width 536 height 62
click at [738, 322] on textarea "GEARED MOTOR WITH INTERNAL BRAKE FOR FORMNG CHAIN, 2HC1206-0405-A00002, 30KW, 1…" at bounding box center [720, 344] width 536 height 62
click at [850, 326] on textarea "GEARED MOTOR WITH INTERNAL BRAKE FOR FORMNG CHAIN, 2HC1206-0405-A00002, 30KW, 1…" at bounding box center [720, 344] width 536 height 62
click at [633, 340] on textarea "GEARED MOTOR WITH INTERNAL BRAKE FOR FORMNG CHAIN, 2HC1206-0405-A00002, 30KW, 1…" at bounding box center [720, 344] width 536 height 62
paste textarea "NDUCTION MOTOR 3PH, MDF54DEJ, FRAMEND90L, 2.2KW, 415VAC, RPM-1415, S4, CL F, 50…"
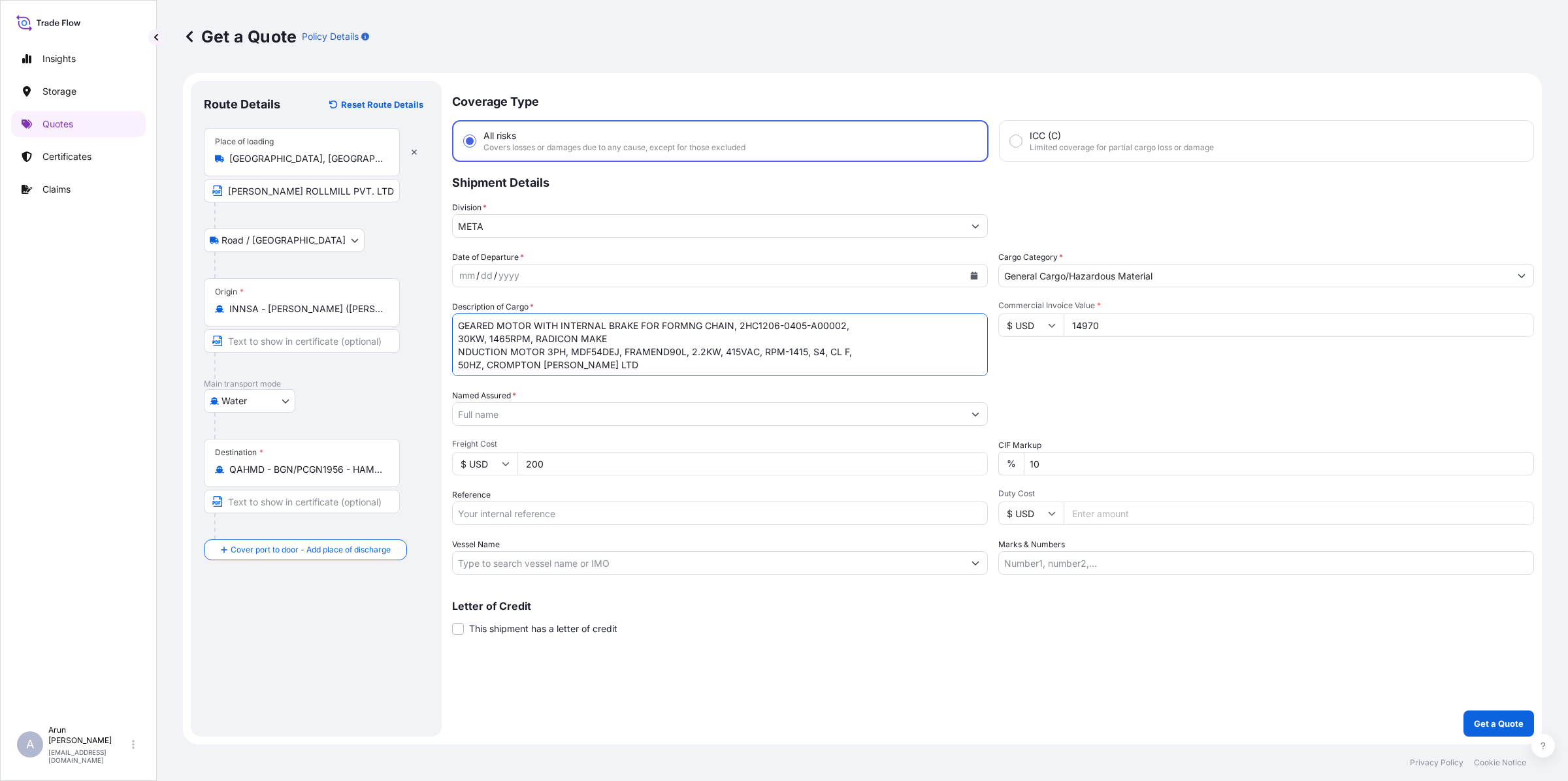
scroll to position [9, 0]
paste textarea "BILLET SHEAR BLADE MOUNTING SCREW (M36"
paste textarea "BILLET SHEAR LIFTING CYLINDER TOP BRACKET"
click at [458, 369] on textarea "GEARED MOTOR WITH INTERNAL BRAKE FOR FORMNG CHAIN, 2HC1206-0405-A00002, 30KW, 1…" at bounding box center [720, 344] width 536 height 62
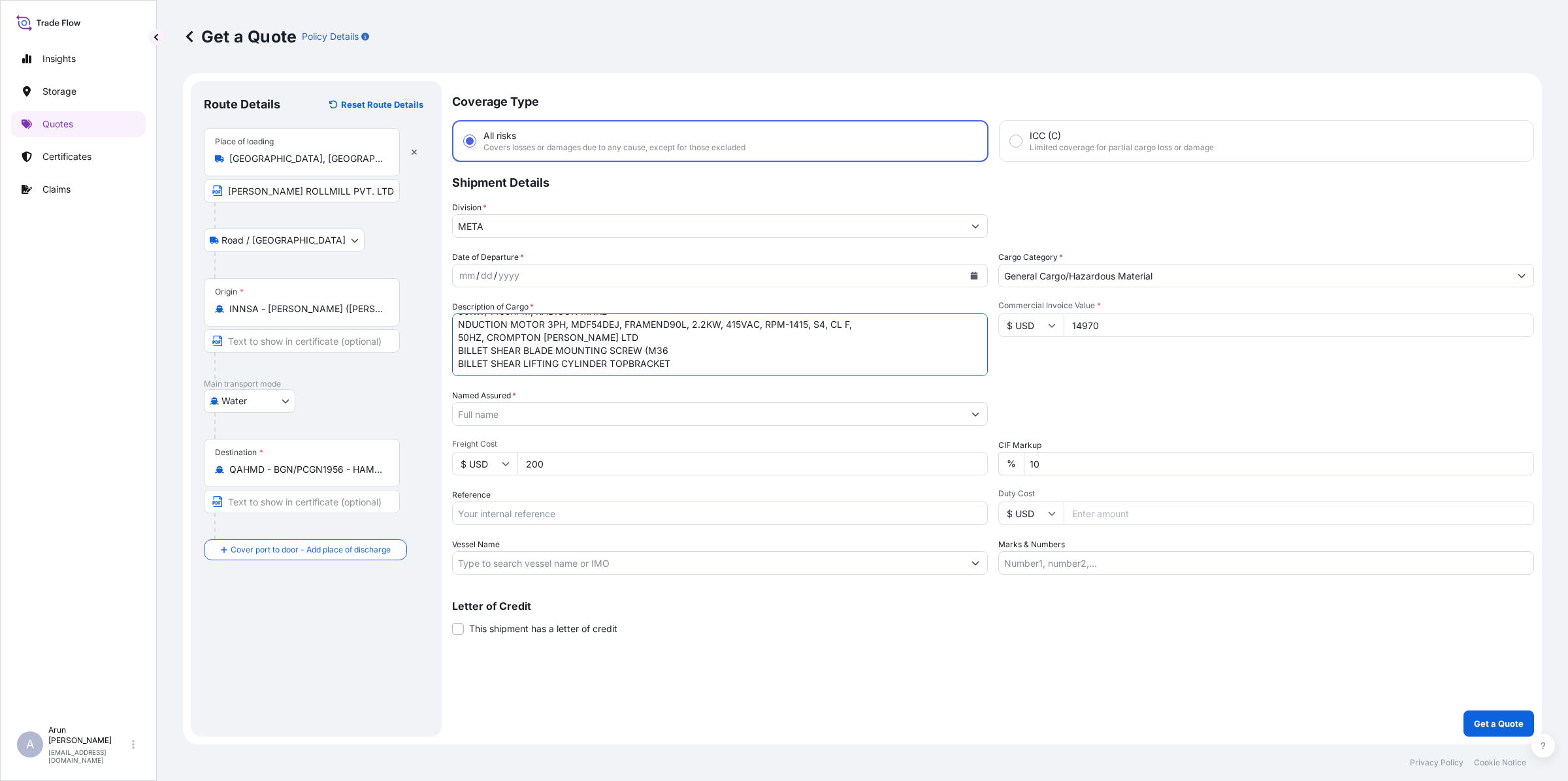
scroll to position [27, 0]
click at [681, 357] on textarea "GEARED MOTOR WITH INTERNAL BRAKE FOR FORMNG CHAIN, 2HC1206-0405-A00002, 30KW, 1…" at bounding box center [720, 344] width 536 height 62
paste textarea "BILLET SHEAR BLADES 1 SET = 4 NOS"
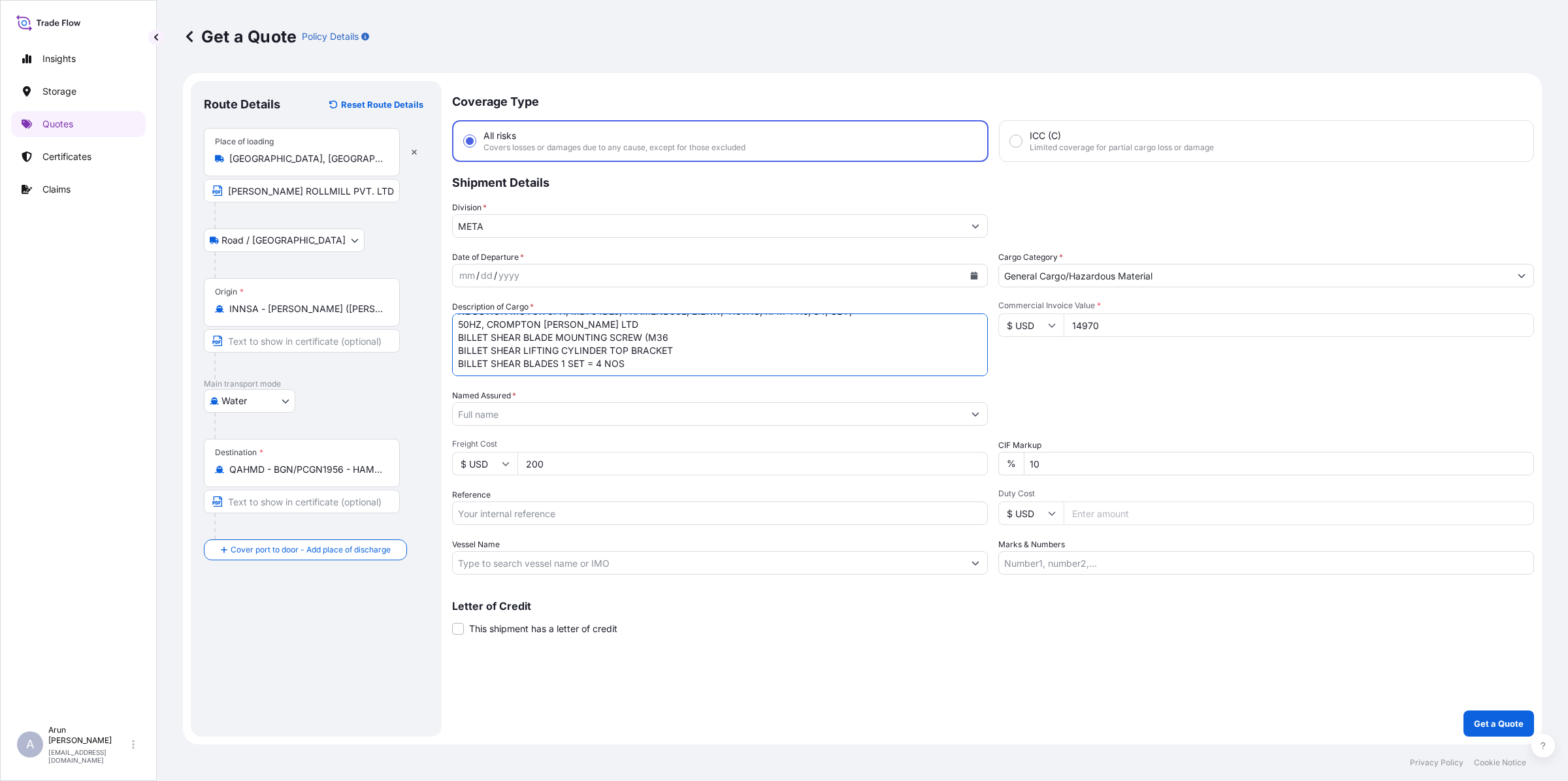
paste textarea "GEAR COUPLING FOR STACKER - SIZE 108"
type textarea "GEARED MOTOR WITH INTERNAL BRAKE FOR FORMNG CHAIN, 2HC1206-0405-A00002, 30KW, 1…"
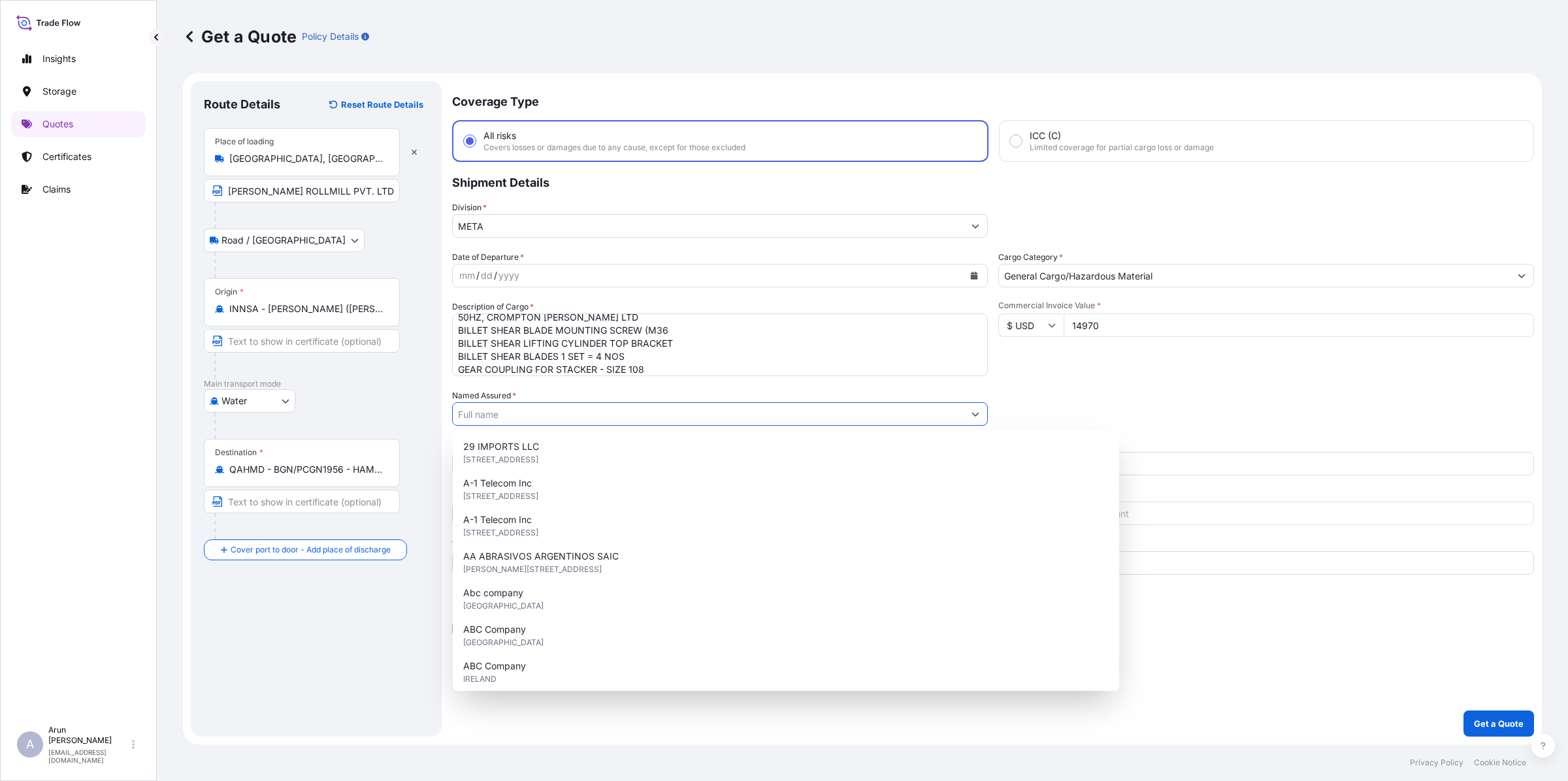
click at [590, 415] on input "Named Assured *" at bounding box center [707, 413] width 511 height 24
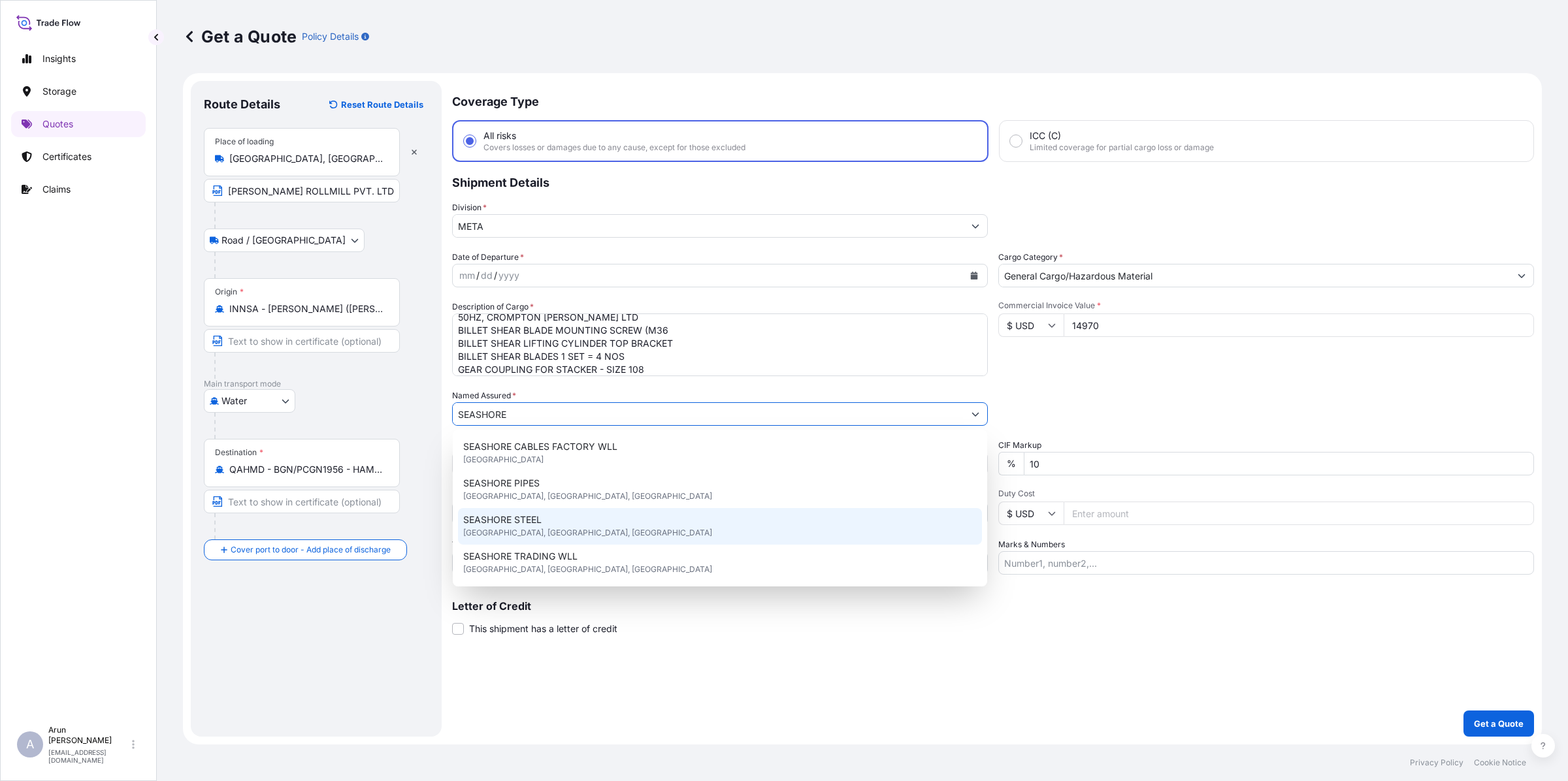
click at [533, 528] on div "SEASHORE STEEL [GEOGRAPHIC_DATA], [GEOGRAPHIC_DATA], [GEOGRAPHIC_DATA]" at bounding box center [719, 527] width 524 height 37
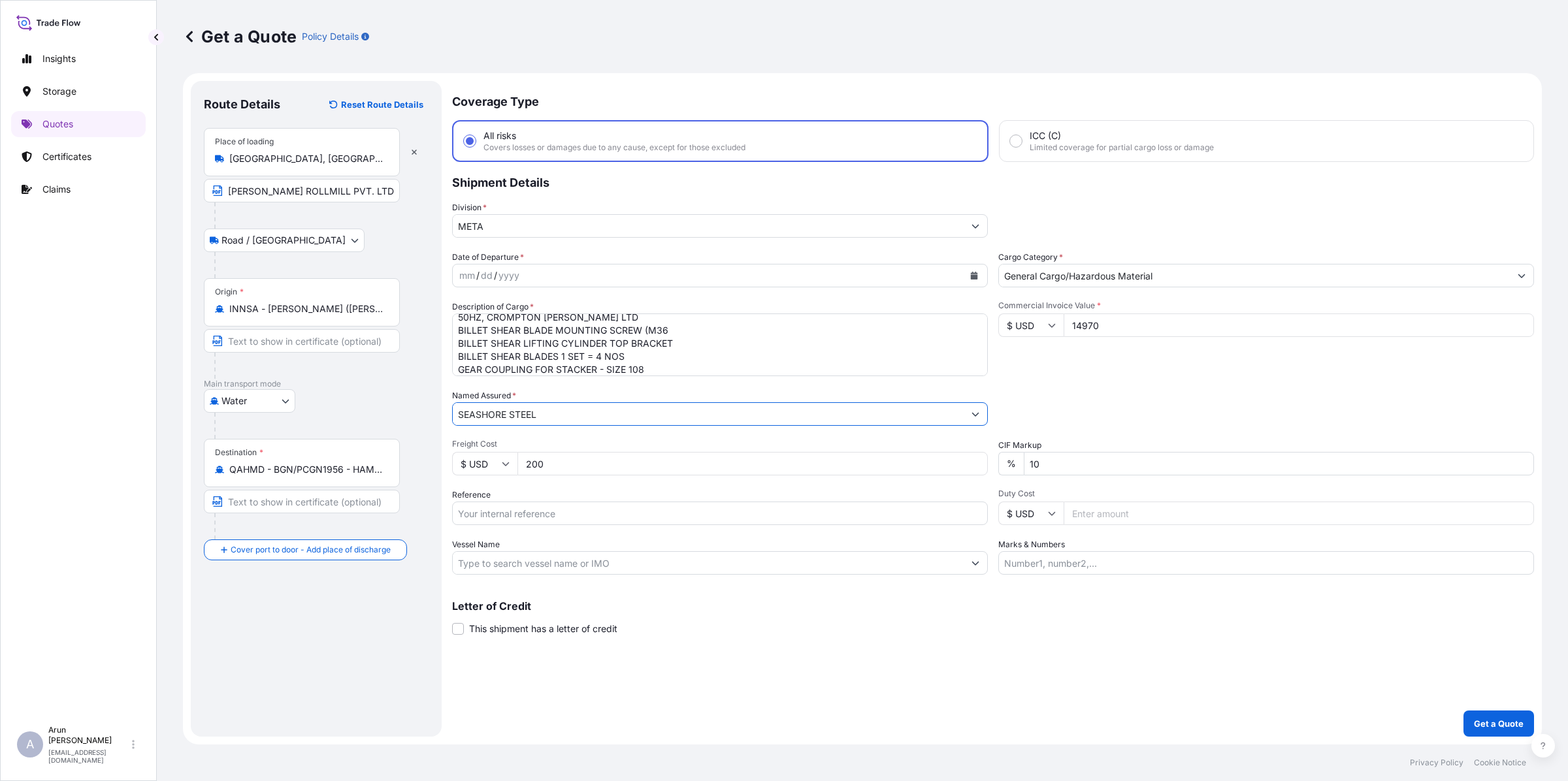
type input "SEASHORE STEEL"
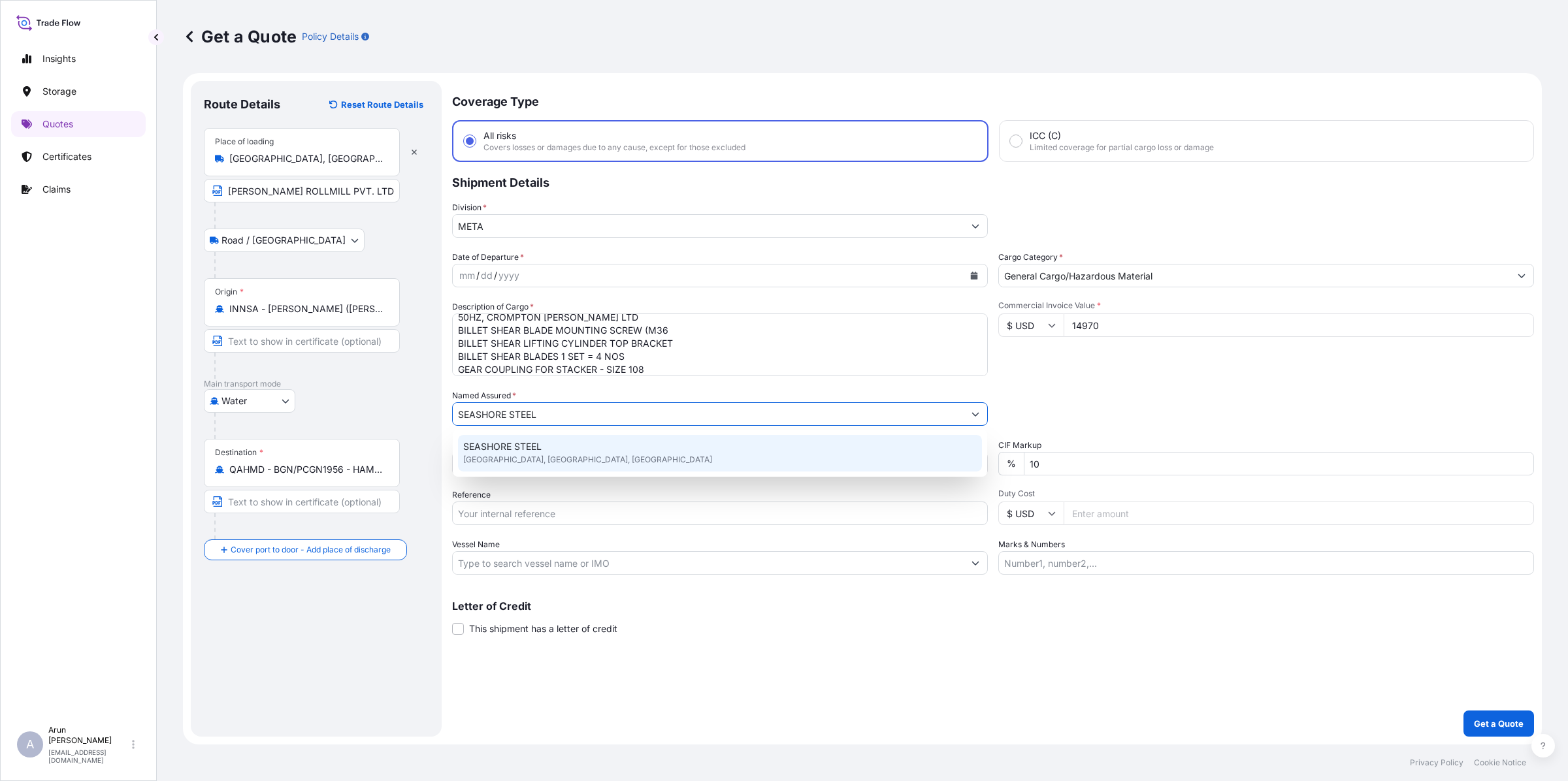
click at [538, 448] on span "SEASHORE STEEL" at bounding box center [502, 446] width 78 height 13
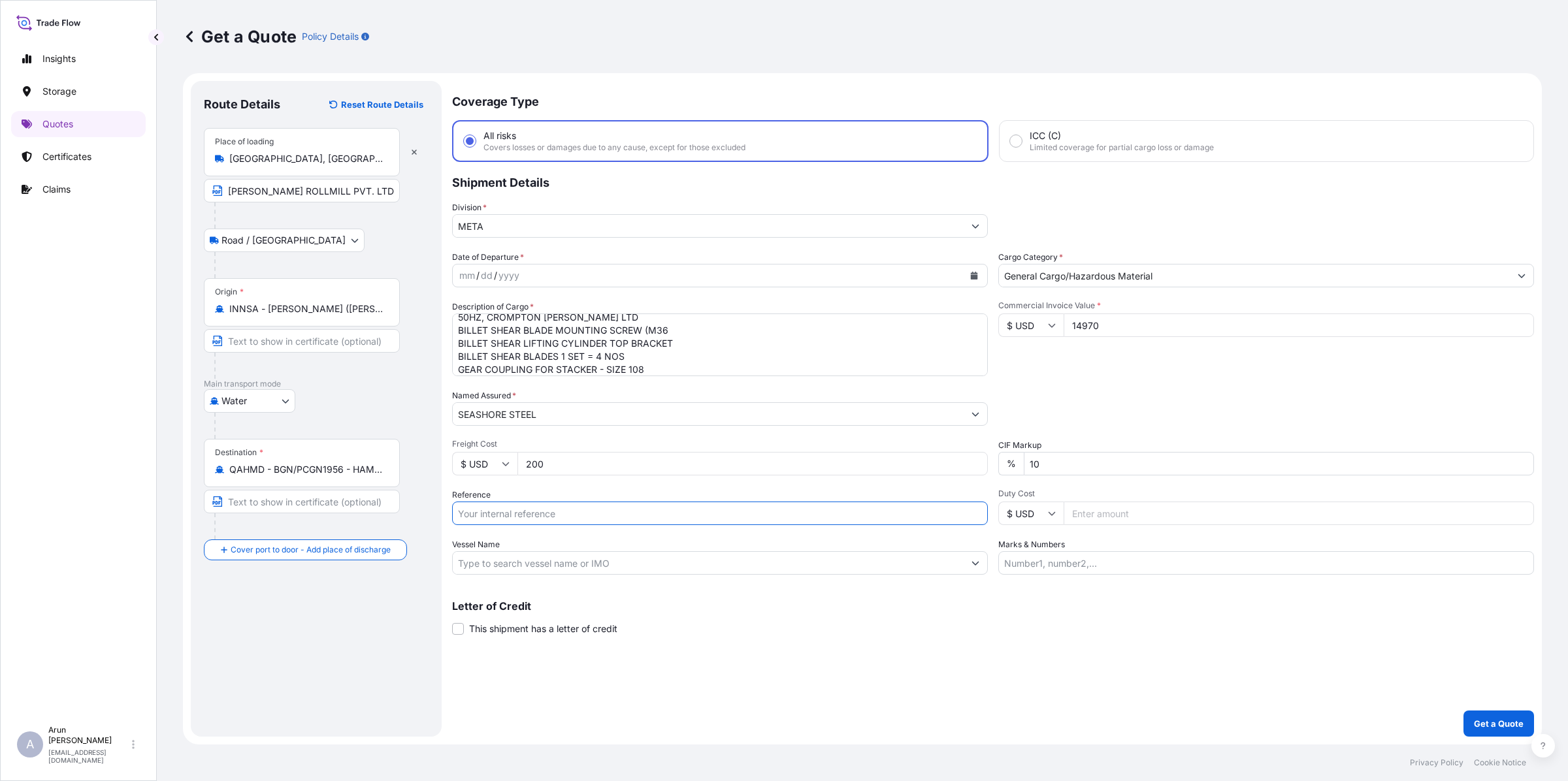
click at [518, 514] on input "Reference" at bounding box center [720, 513] width 536 height 24
paste input "250029"
type input "250029"
click at [1048, 557] on input "Marks & Numbers" at bounding box center [1265, 563] width 536 height 24
drag, startPoint x: 1066, startPoint y: 558, endPoint x: 1098, endPoint y: 566, distance: 33.0
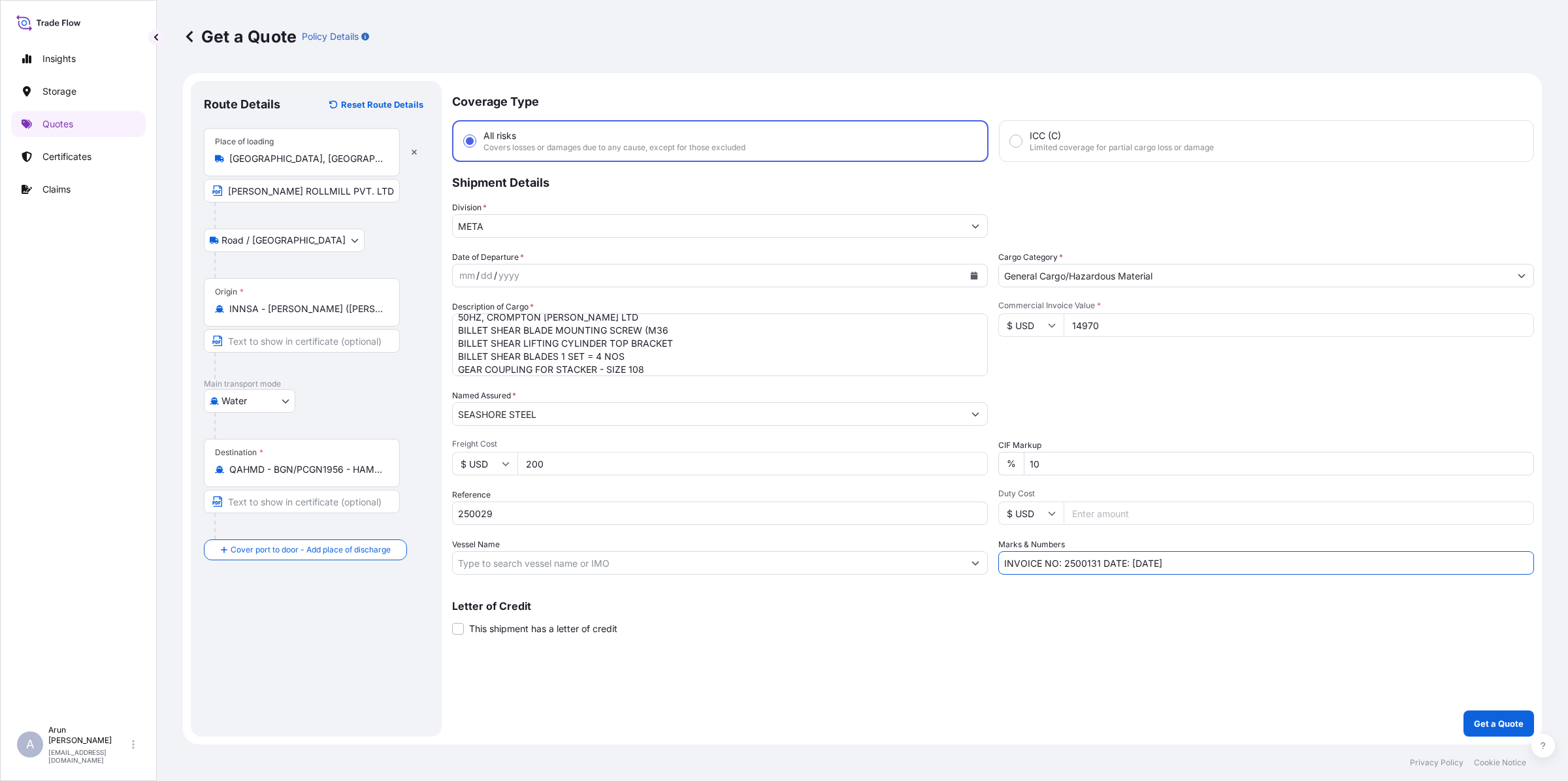
click at [1098, 566] on input "INVOICE NO: 2500131 DATE: [DATE]" at bounding box center [1265, 563] width 536 height 24
paste input "29"
paste input ". 21.08."
drag, startPoint x: 1127, startPoint y: 561, endPoint x: 1198, endPoint y: 565, distance: 71.1
click at [1198, 565] on input "INVOICE NO: 250029 DATE: [DATE]" at bounding box center [1265, 563] width 536 height 24
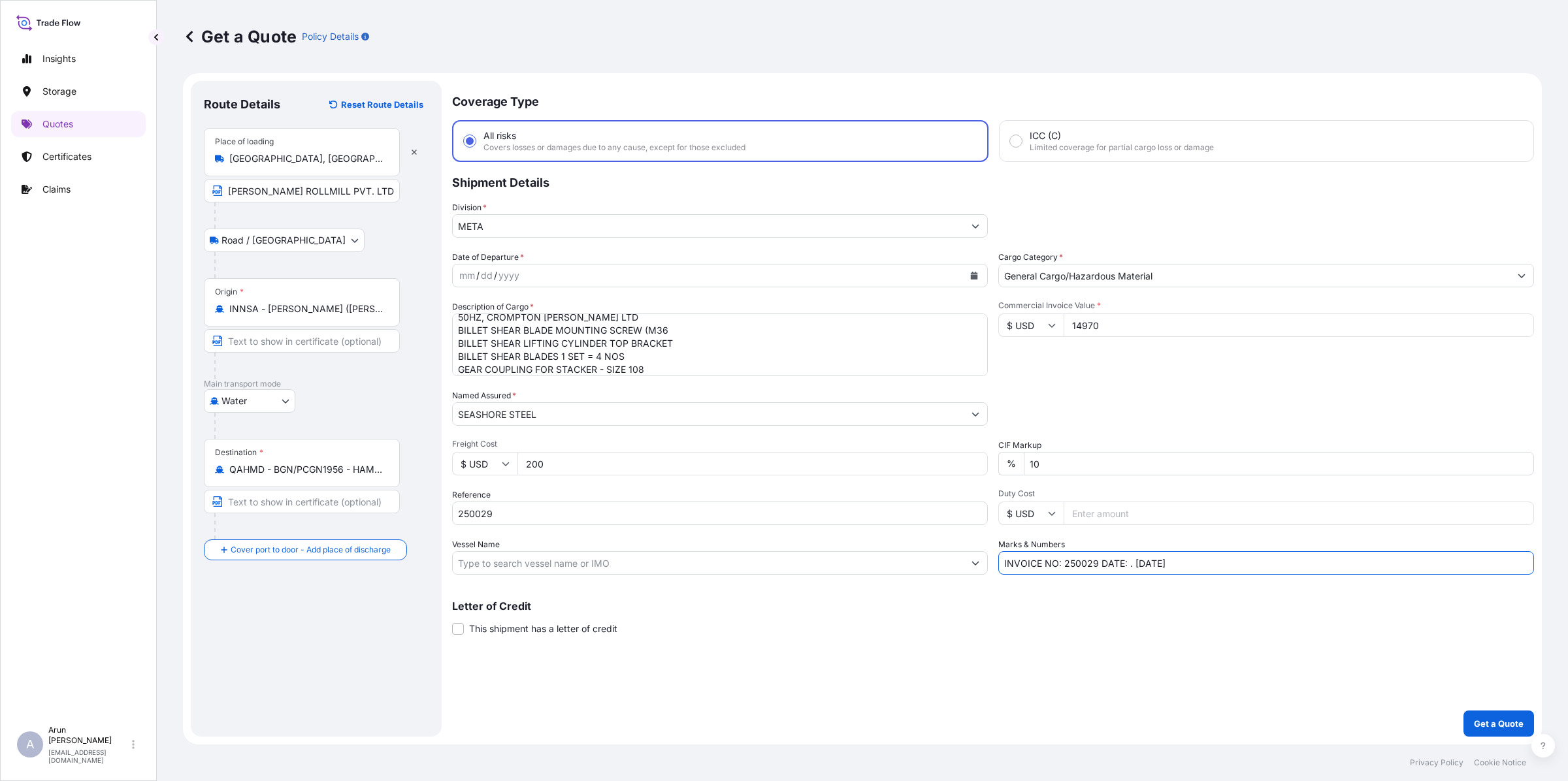
type input "INVOICE NO: 250029 DATE: . [DATE]"
click at [536, 569] on input "Vessel Name" at bounding box center [707, 563] width 511 height 24
click at [524, 564] on input "Vessel Name" at bounding box center [707, 563] width 511 height 24
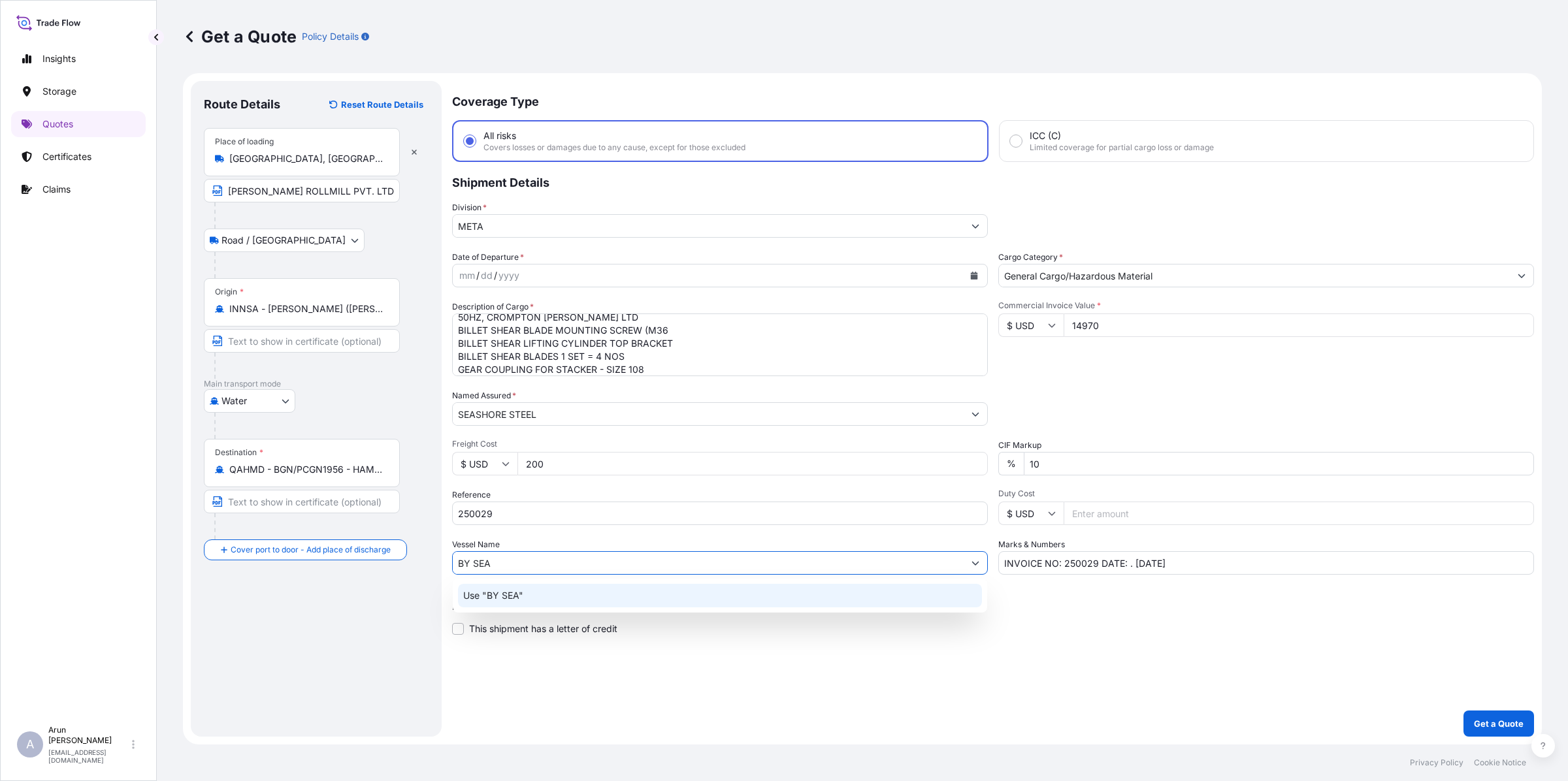
click at [520, 592] on p "Use "BY SEA"" at bounding box center [493, 595] width 60 height 13
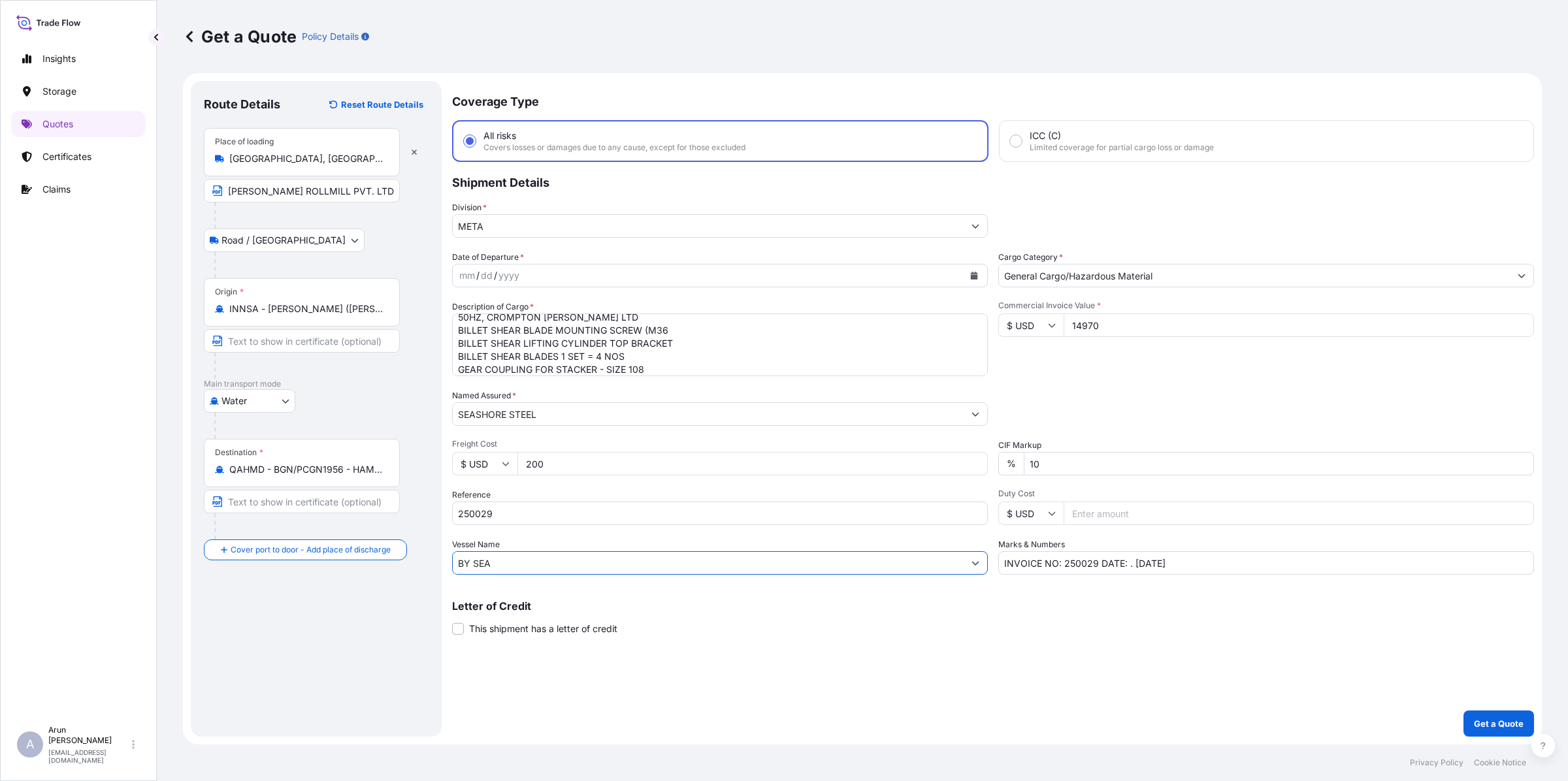
type input "BY SEA"
click at [975, 276] on icon "Calendar" at bounding box center [974, 275] width 7 height 8
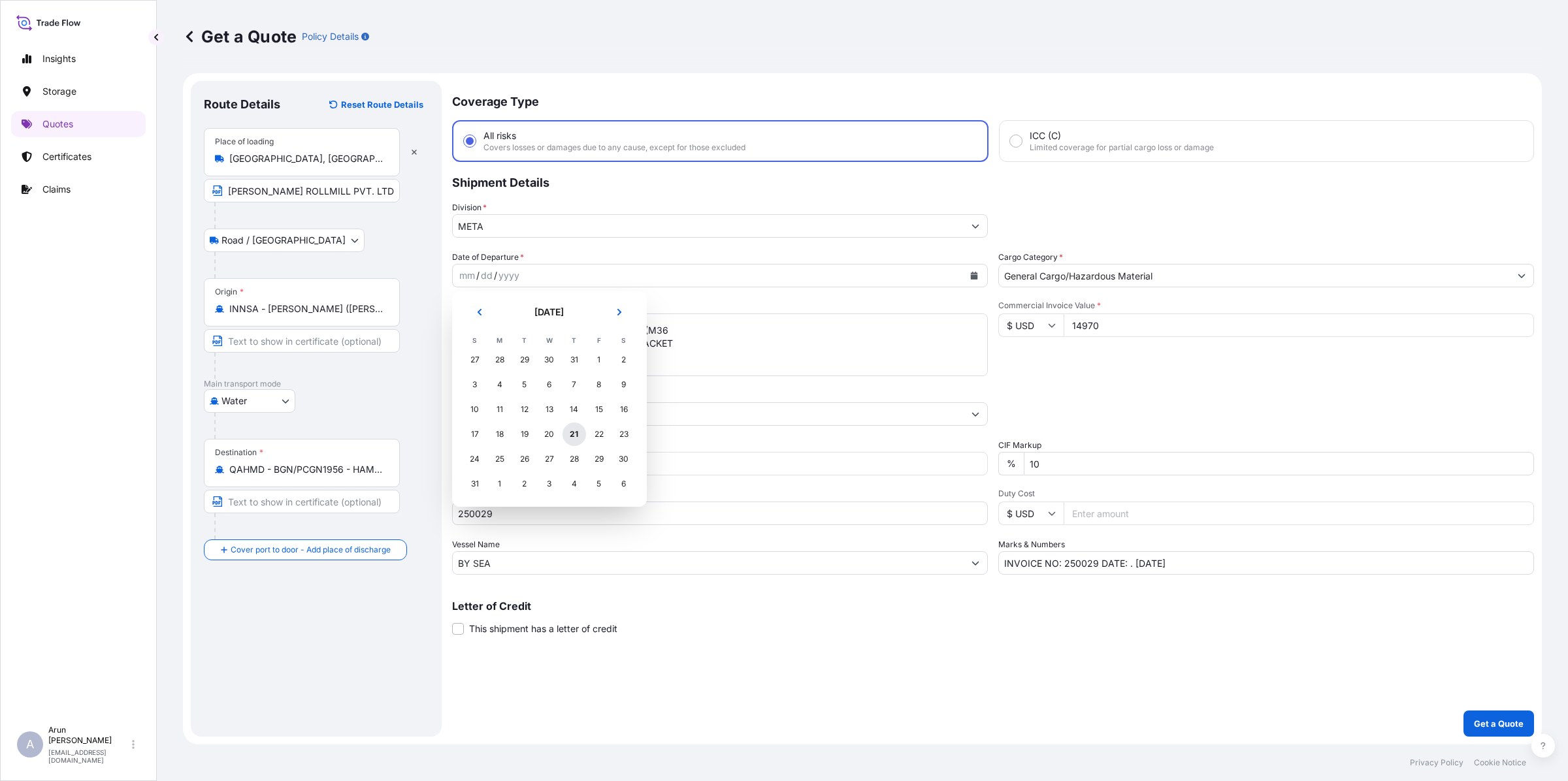
click at [576, 429] on div "21" at bounding box center [574, 434] width 24 height 24
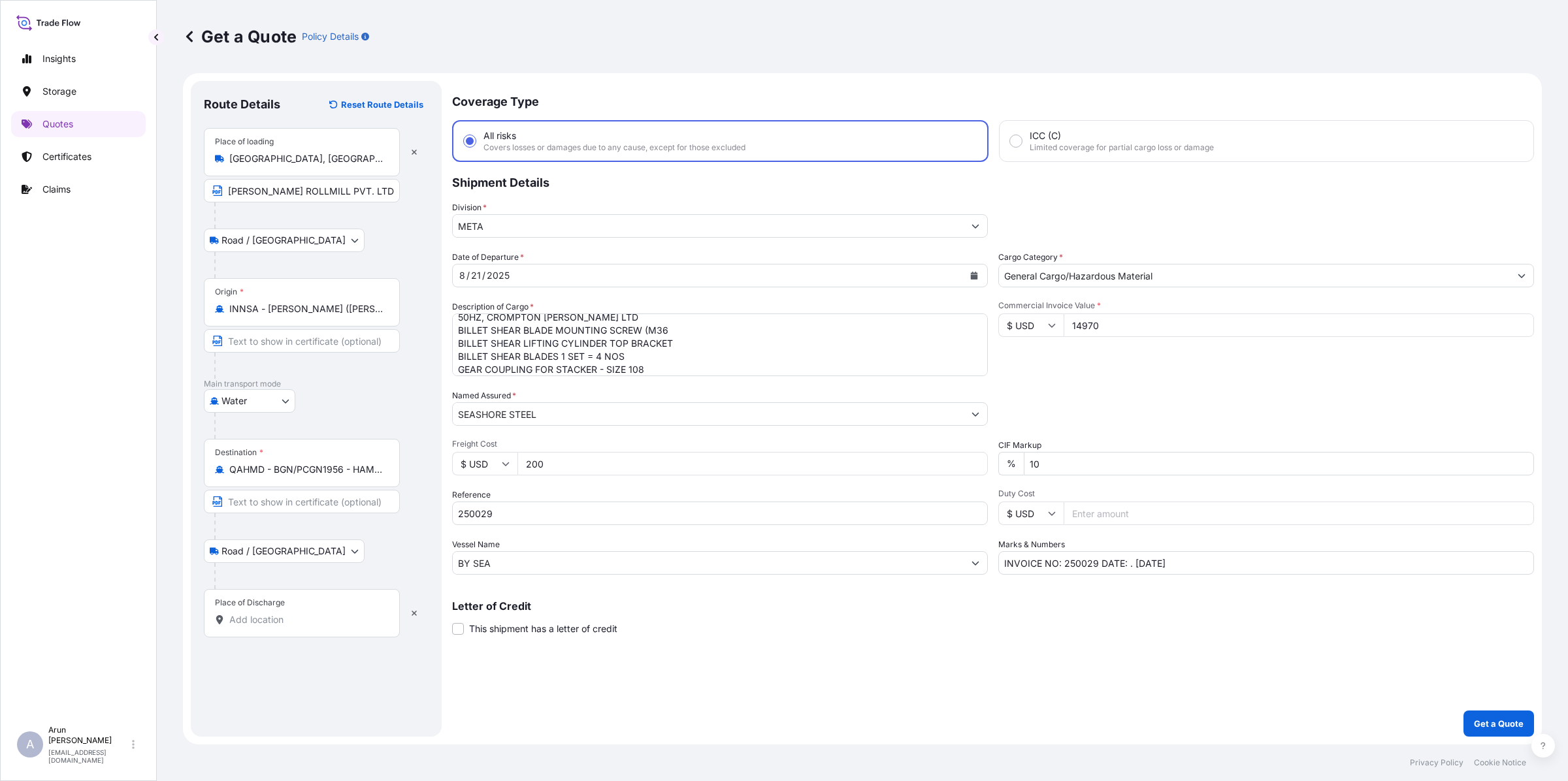
click at [270, 610] on div "Place of Discharge" at bounding box center [302, 613] width 196 height 48
click at [270, 613] on input "Place of Discharge" at bounding box center [306, 619] width 154 height 13
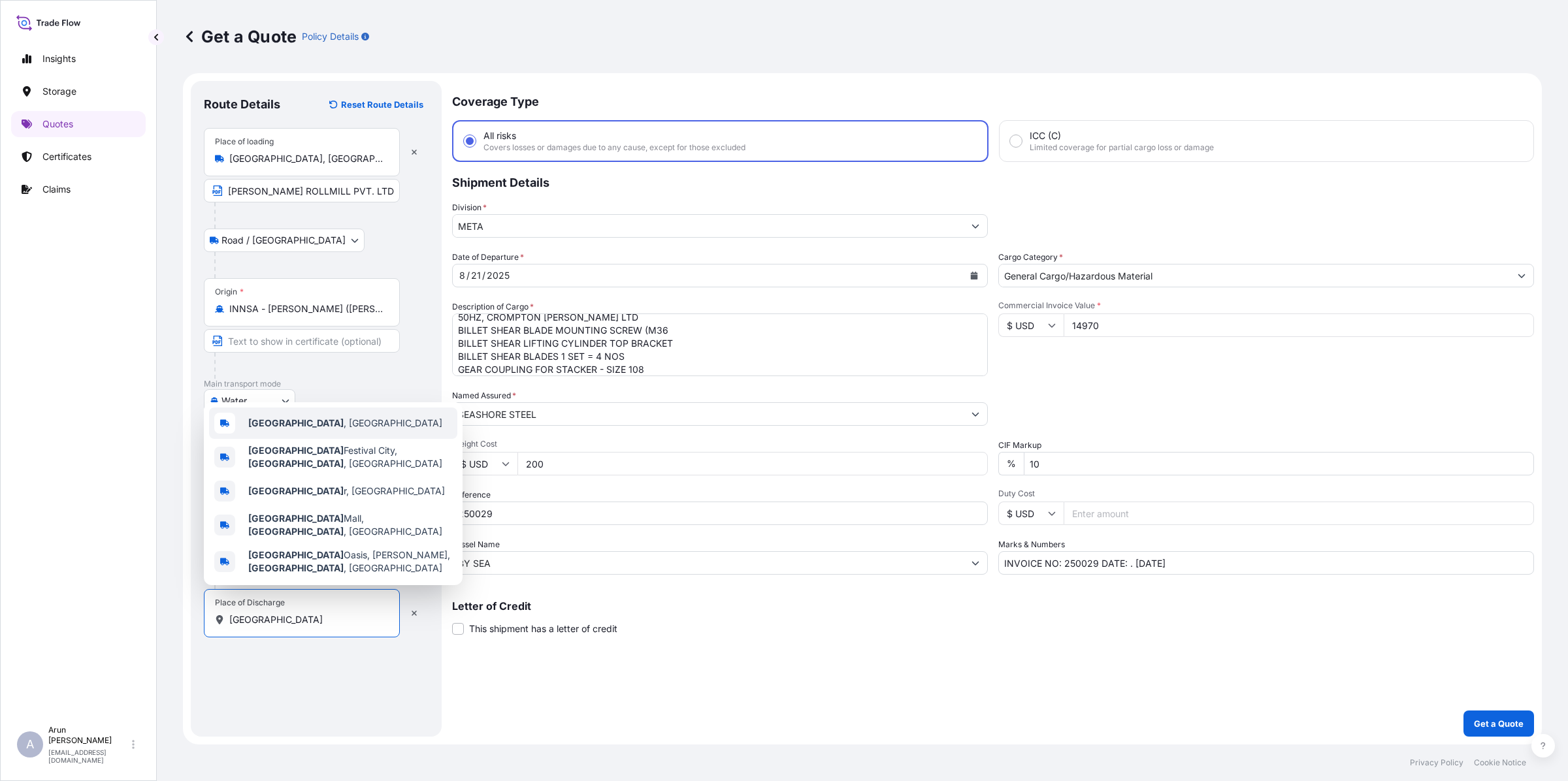
click at [279, 439] on div "[GEOGRAPHIC_DATA] , [GEOGRAPHIC_DATA]" at bounding box center [333, 423] width 248 height 32
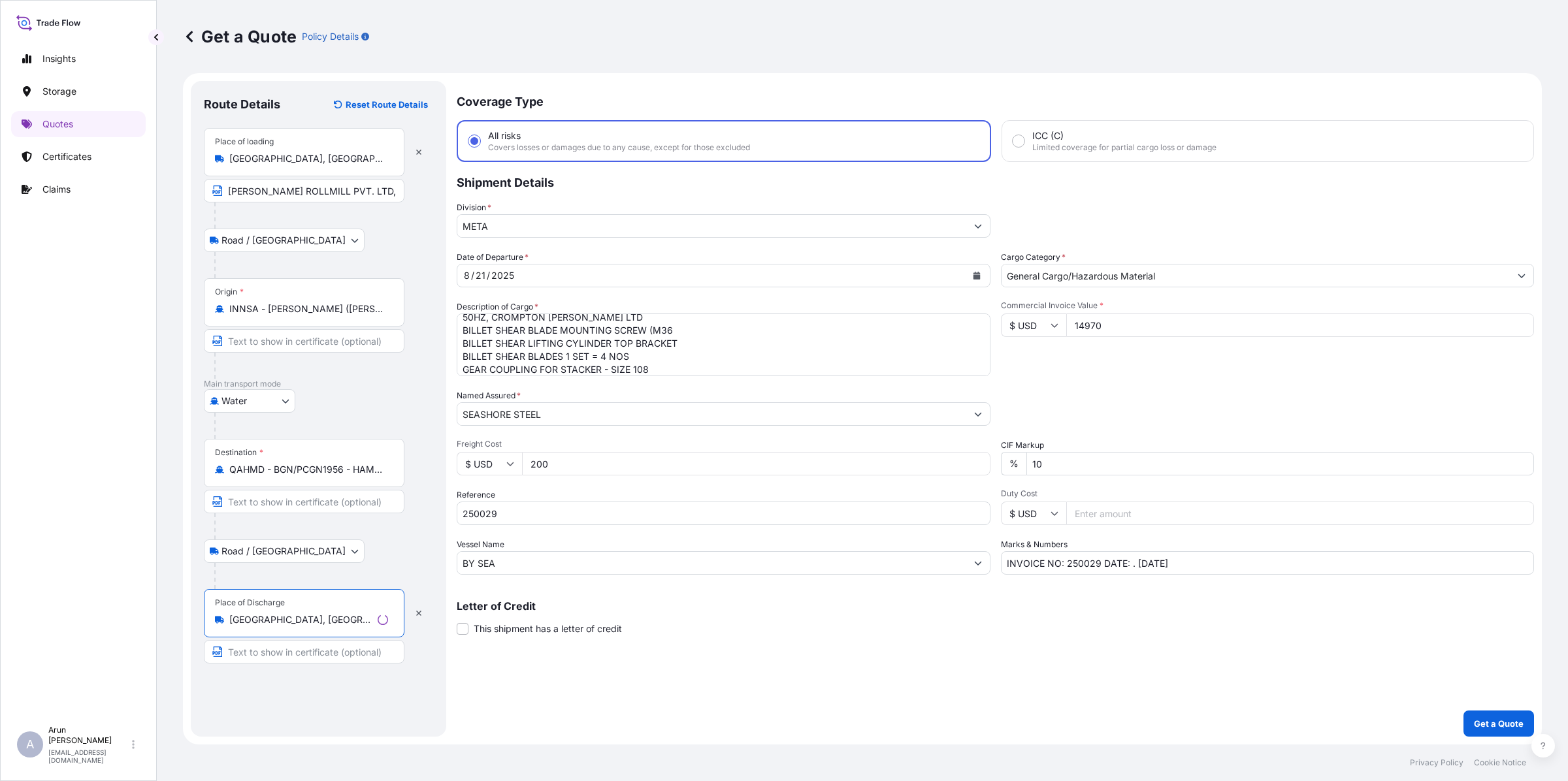
type input "[GEOGRAPHIC_DATA], [GEOGRAPHIC_DATA]"
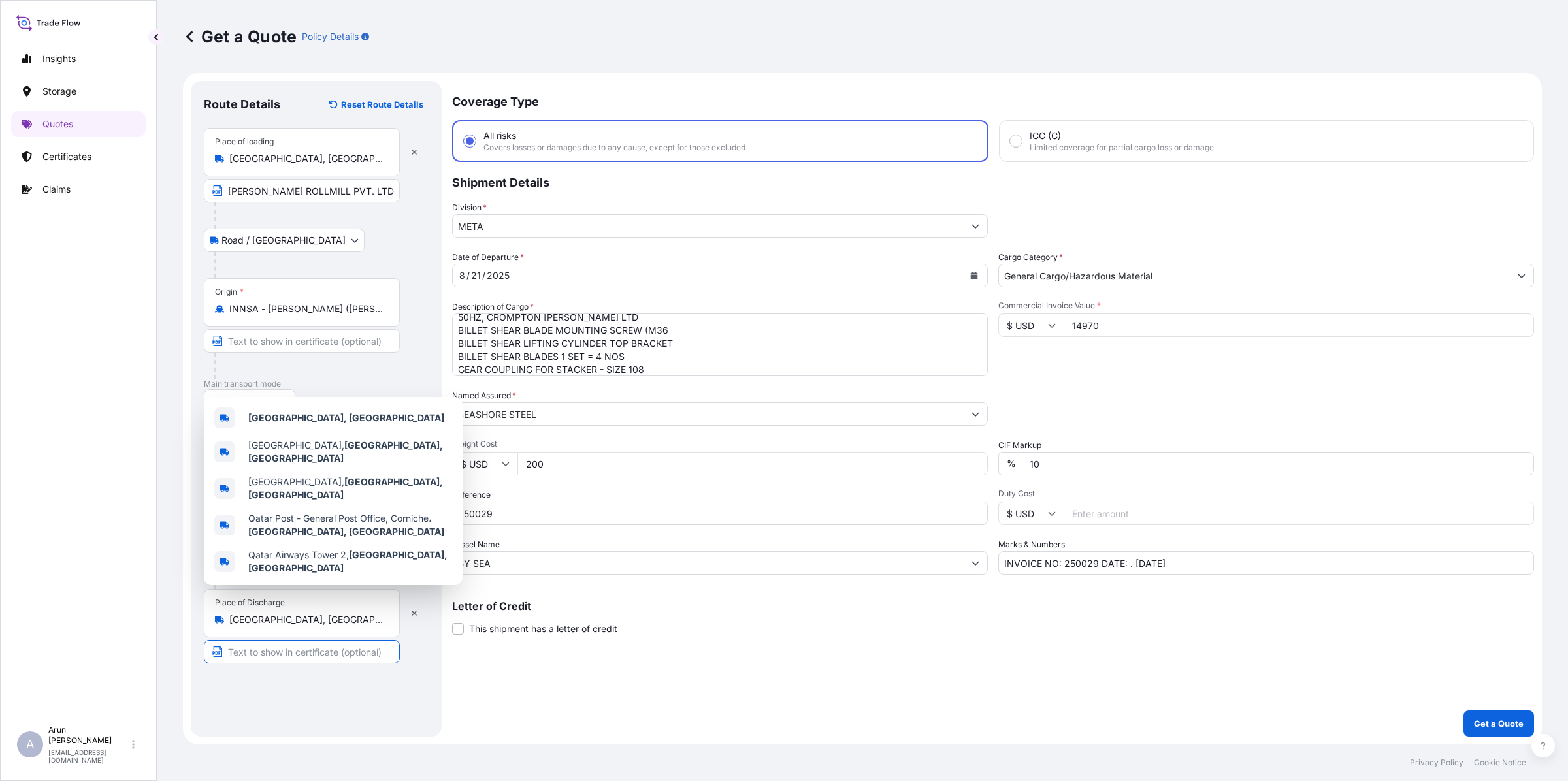
click at [344, 648] on input "Text to appear on certificate" at bounding box center [302, 652] width 196 height 24
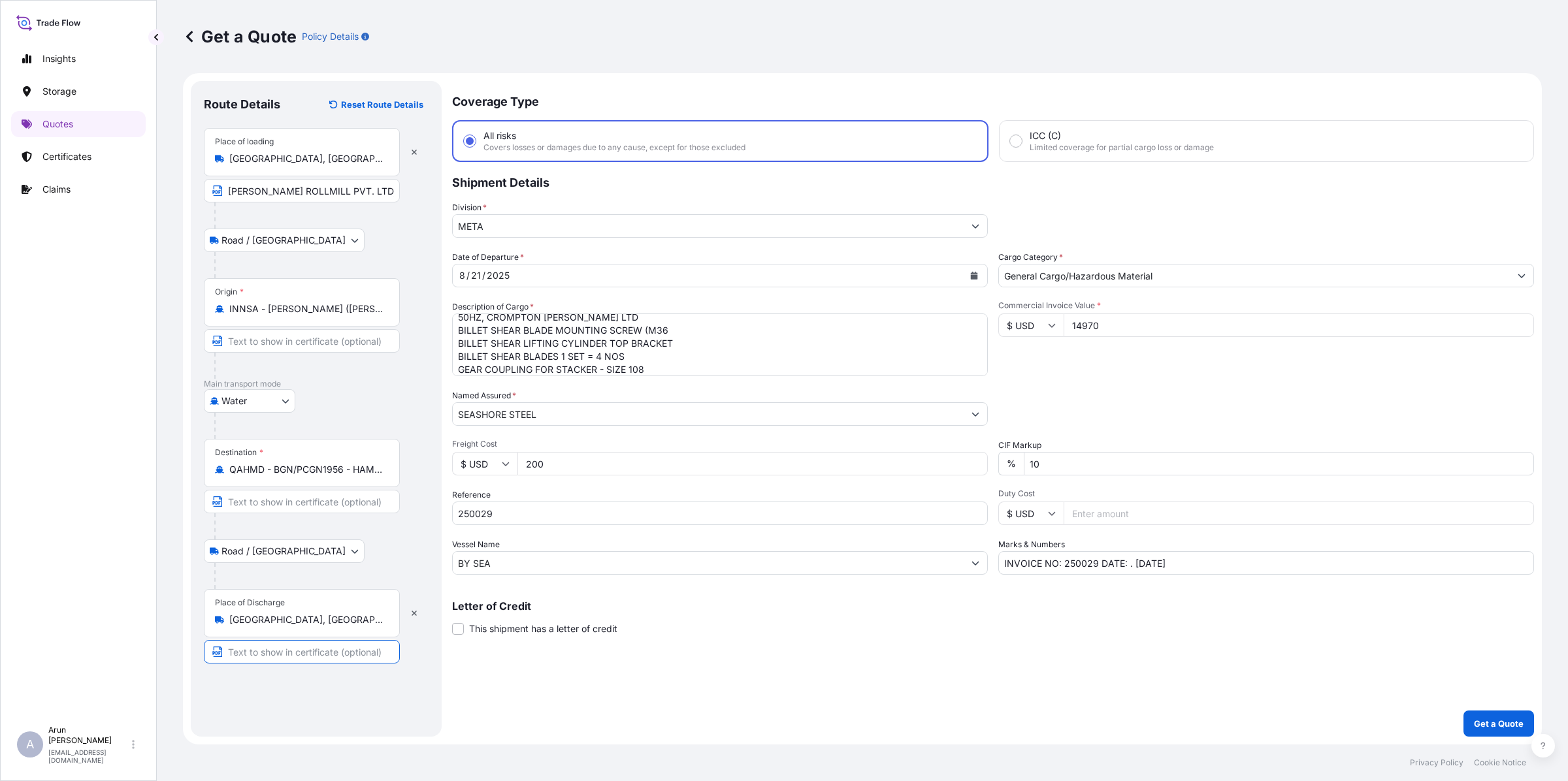
paste input "SEASHORE STEEL"
drag, startPoint x: 227, startPoint y: 620, endPoint x: 293, endPoint y: 622, distance: 66.0
click at [293, 622] on div "[GEOGRAPHIC_DATA], [GEOGRAPHIC_DATA]" at bounding box center [301, 619] width 173 height 13
click at [293, 622] on input "[GEOGRAPHIC_DATA], [GEOGRAPHIC_DATA]" at bounding box center [306, 619] width 154 height 13
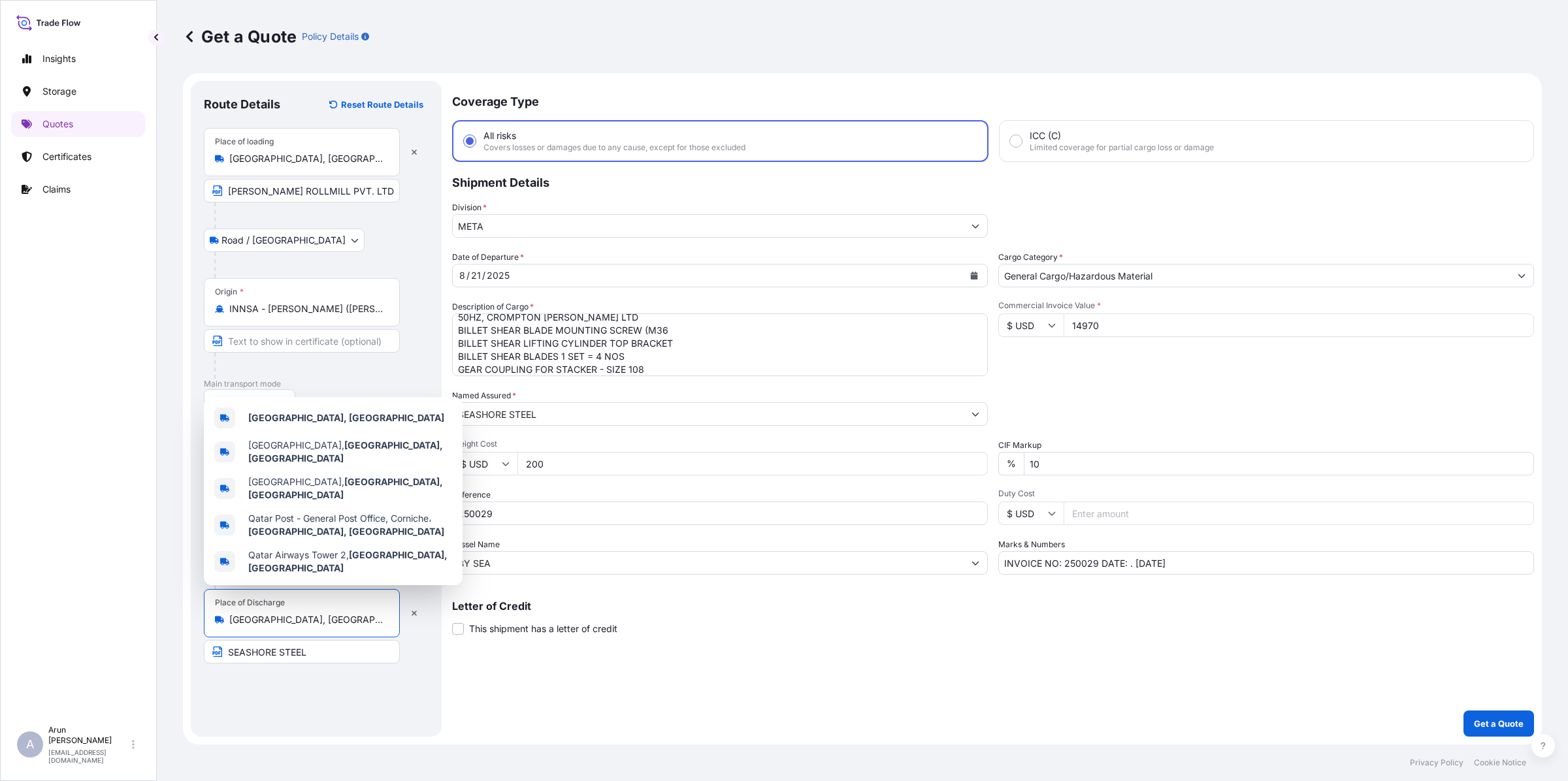
drag, startPoint x: 288, startPoint y: 622, endPoint x: 221, endPoint y: 624, distance: 67.0
click at [221, 624] on div "[GEOGRAPHIC_DATA], [GEOGRAPHIC_DATA]" at bounding box center [301, 619] width 173 height 13
click at [311, 653] on input "SEASHORE STEEL" at bounding box center [302, 652] width 196 height 24
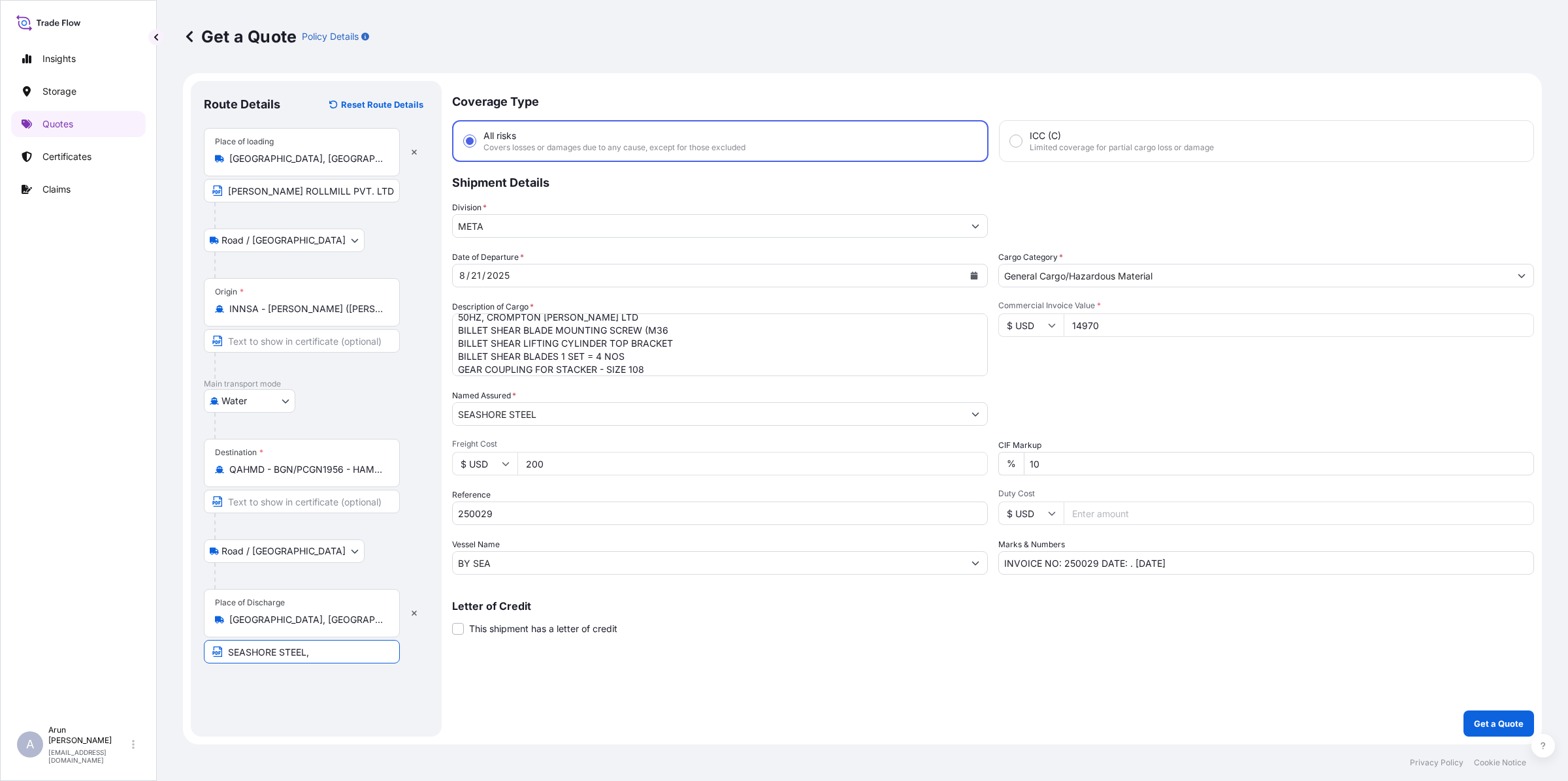
paste input "[GEOGRAPHIC_DATA], [GEOGRAPHIC_DATA]"
drag, startPoint x: 309, startPoint y: 655, endPoint x: 333, endPoint y: 646, distance: 25.6
click at [311, 654] on input "SEASHORE STEEL,[GEOGRAPHIC_DATA], [GEOGRAPHIC_DATA]" at bounding box center [302, 652] width 196 height 24
type input "SEASHORE STEEL, [GEOGRAPHIC_DATA], [GEOGRAPHIC_DATA]"
click at [1487, 712] on button "Get a Quote" at bounding box center [1498, 724] width 70 height 26
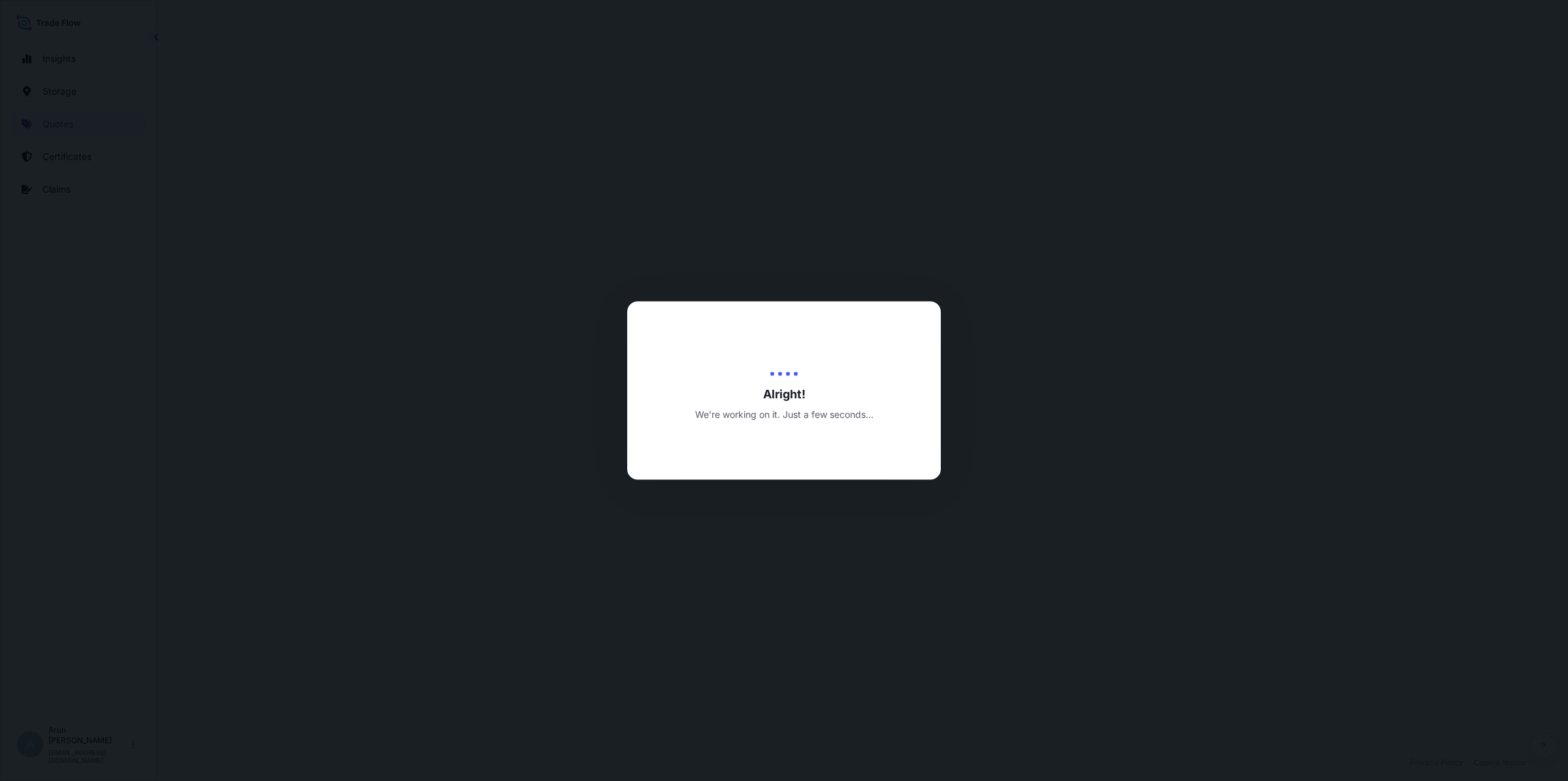
scroll to position [627, 0]
select select "Road / [GEOGRAPHIC_DATA]"
select select "Water"
select select "Road / [GEOGRAPHIC_DATA]"
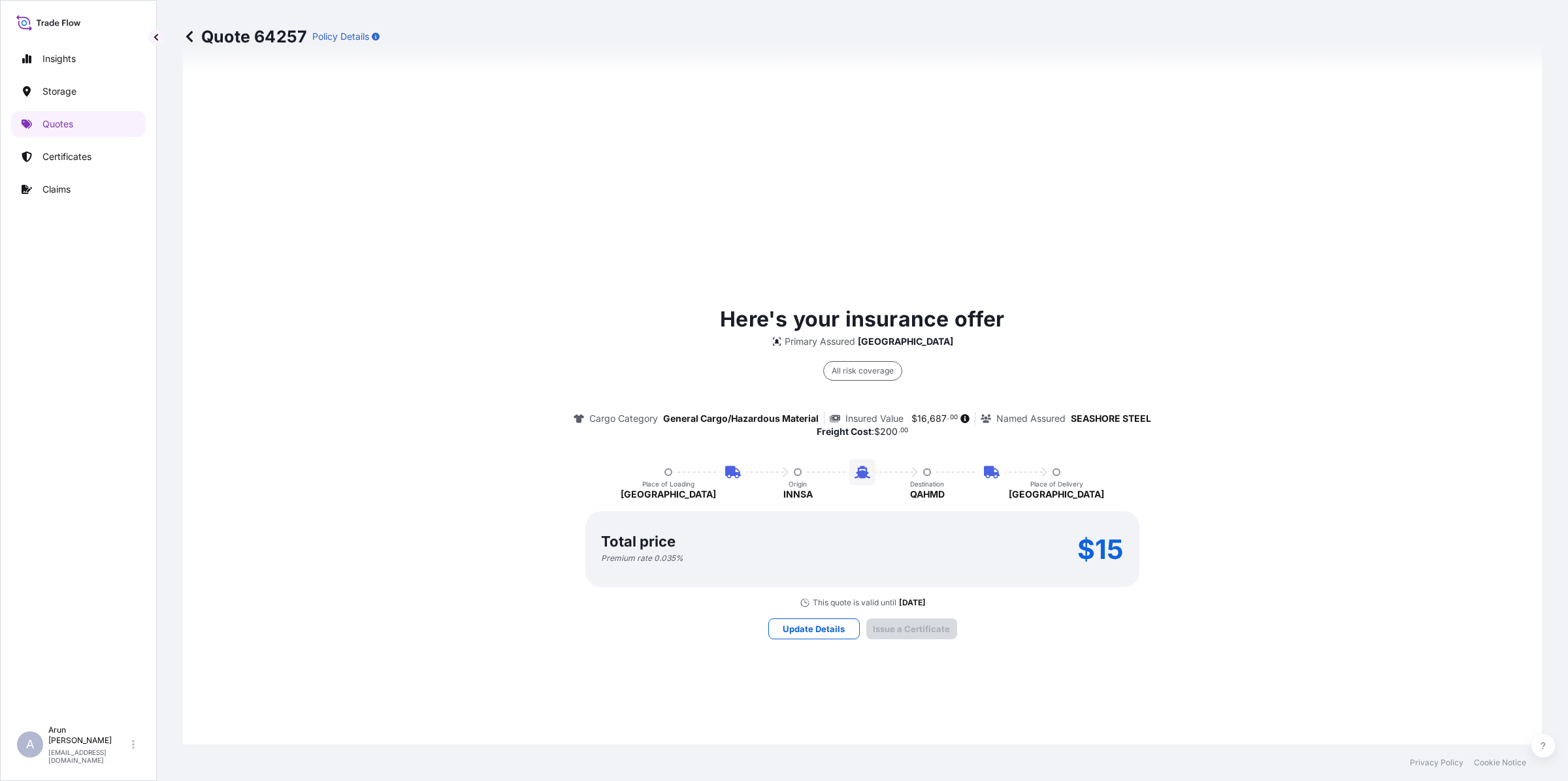
scroll to position [1800, 0]
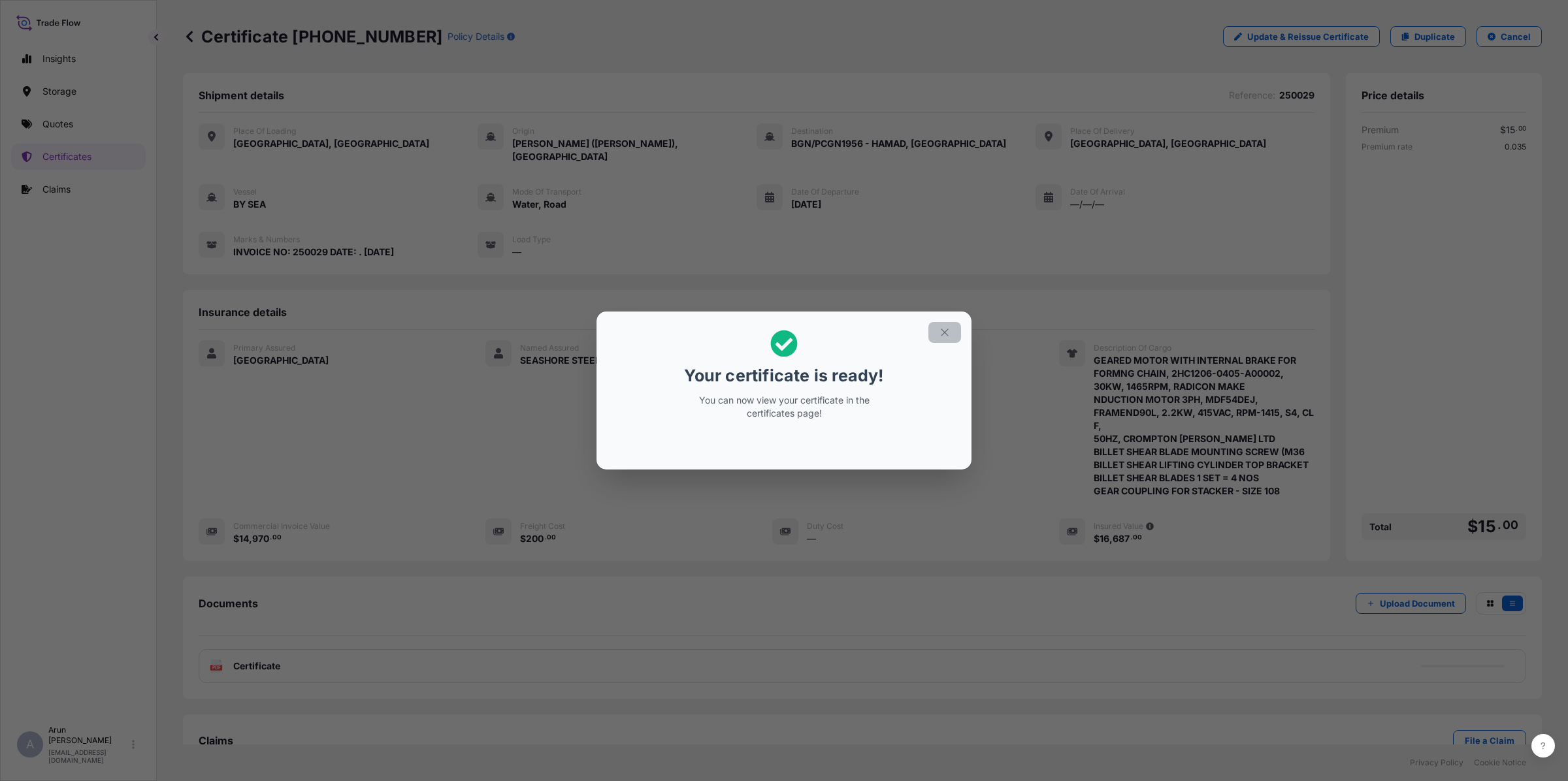
click at [945, 328] on icon "button" at bounding box center [944, 332] width 11 height 11
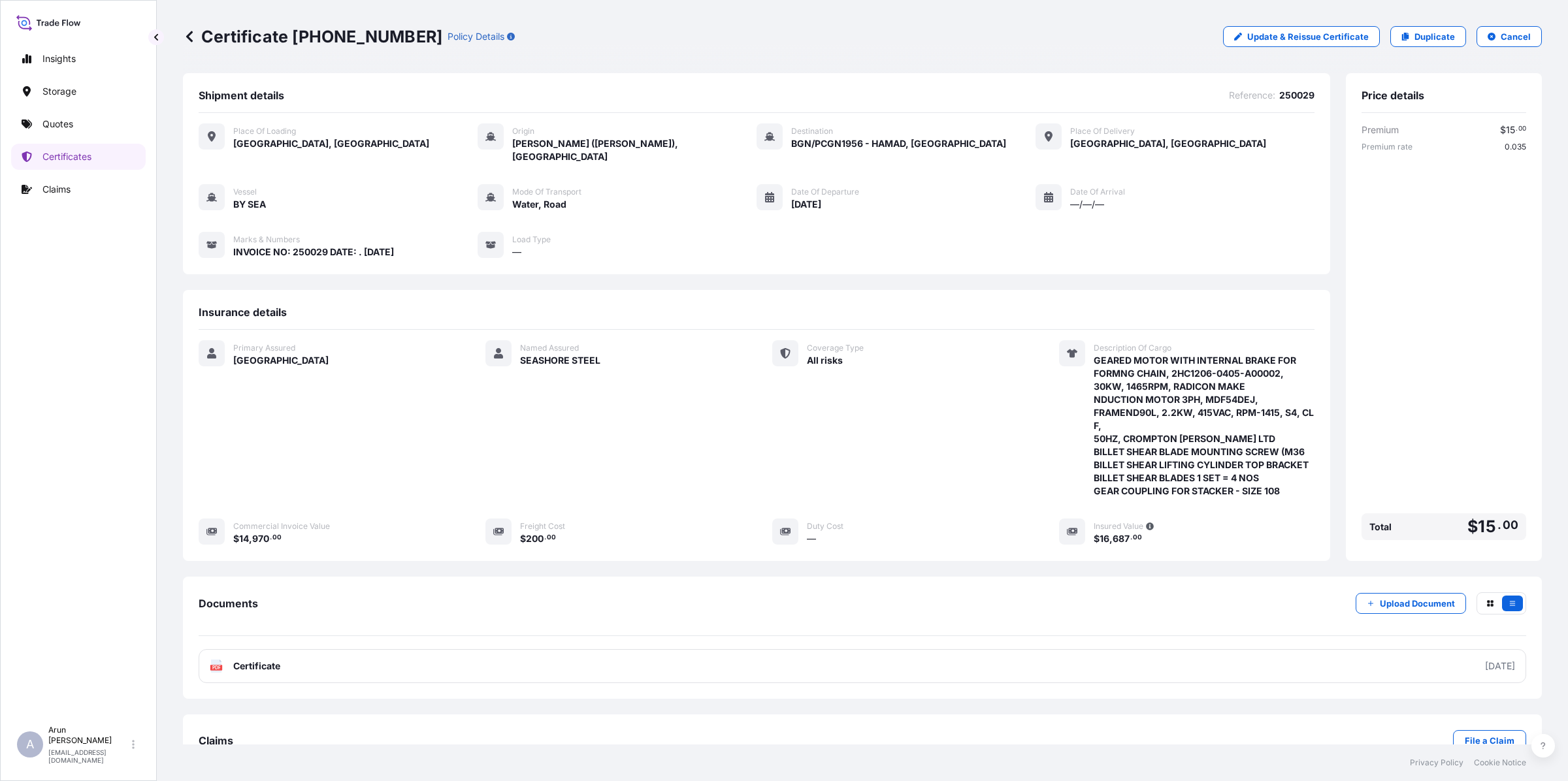
click at [267, 673] on div "Documents Upload Document PDF Certificate [DATE]" at bounding box center [862, 638] width 1359 height 122
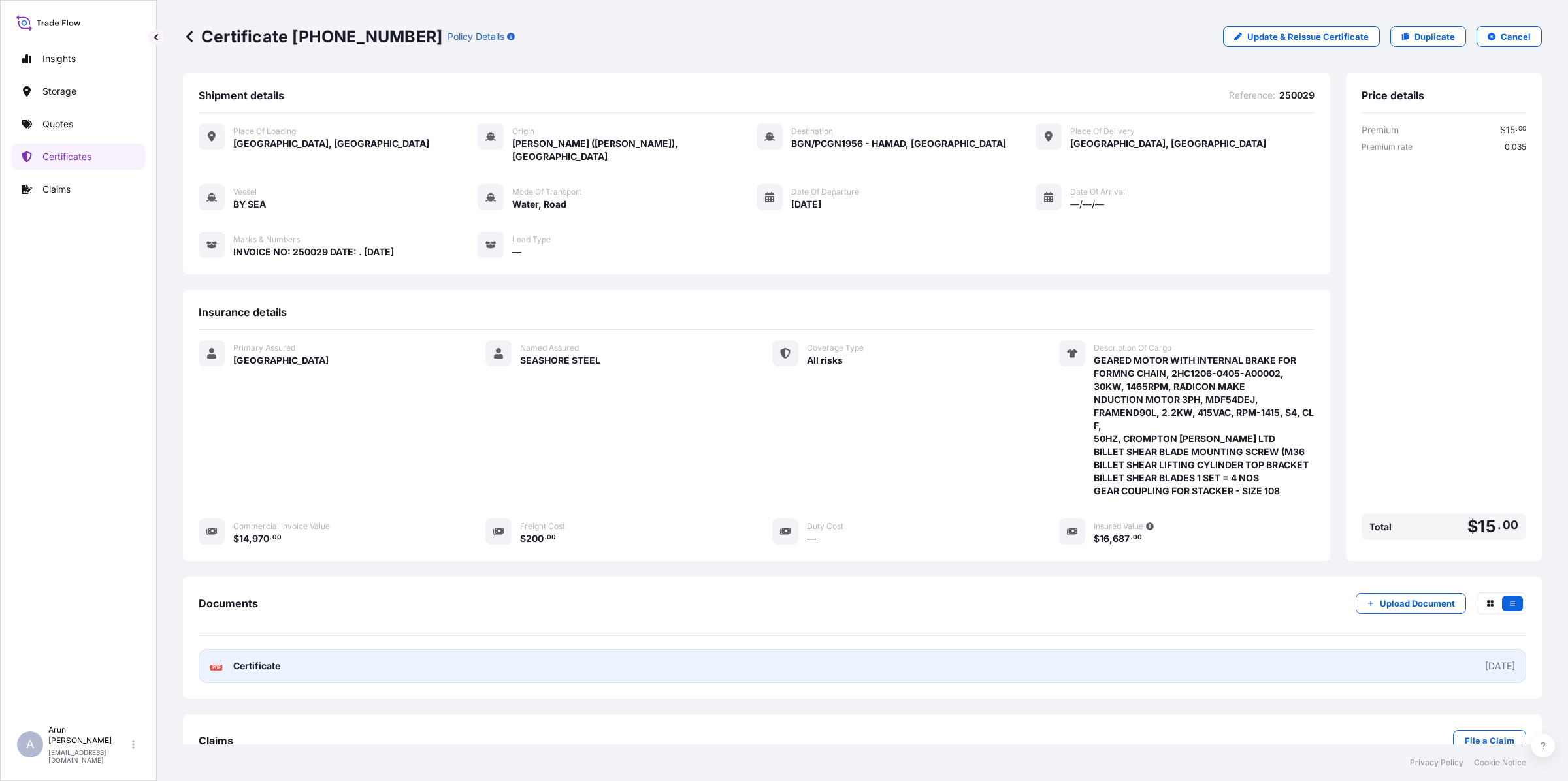
click at [253, 660] on span "Certificate" at bounding box center [256, 666] width 47 height 13
